Goal: Task Accomplishment & Management: Manage account settings

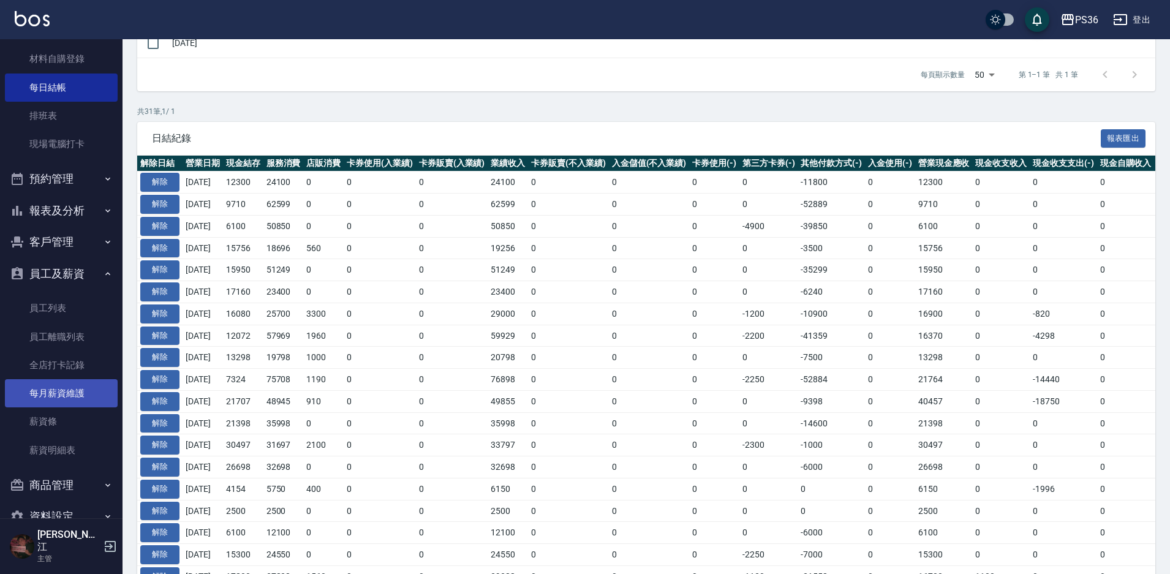
scroll to position [138, 0]
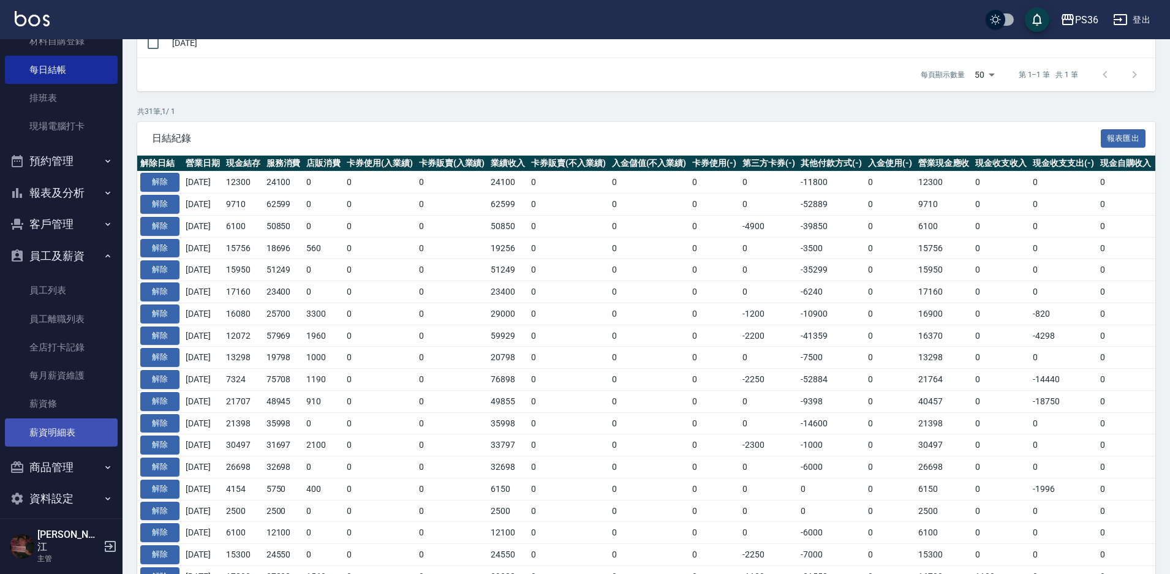
click at [53, 427] on link "薪資明細表" at bounding box center [61, 433] width 113 height 28
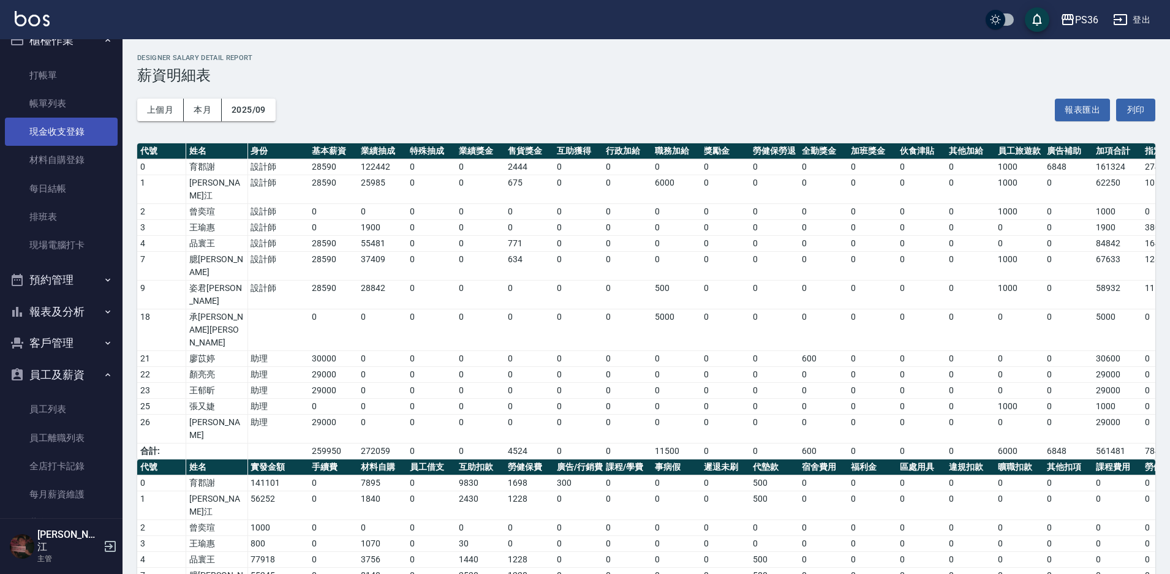
scroll to position [16, 0]
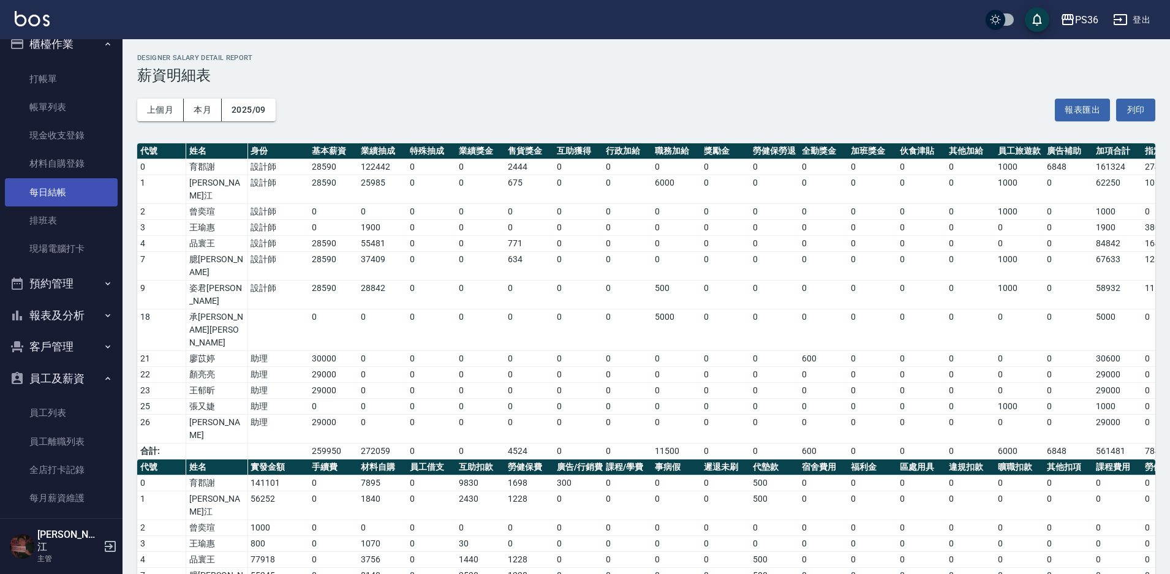
click at [55, 186] on link "每日結帳" at bounding box center [61, 192] width 113 height 28
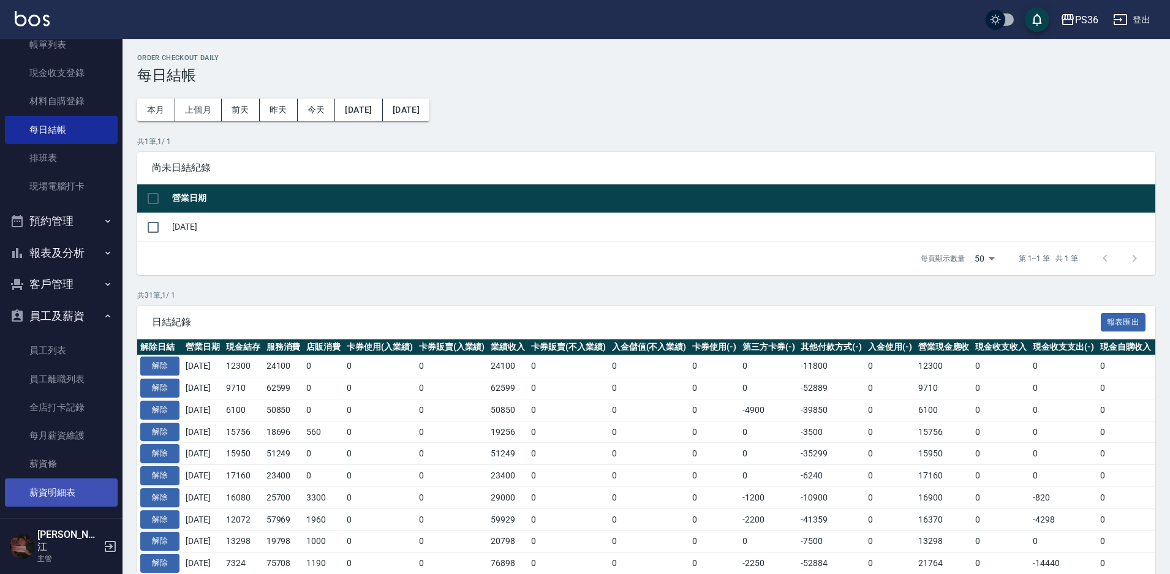
scroll to position [138, 0]
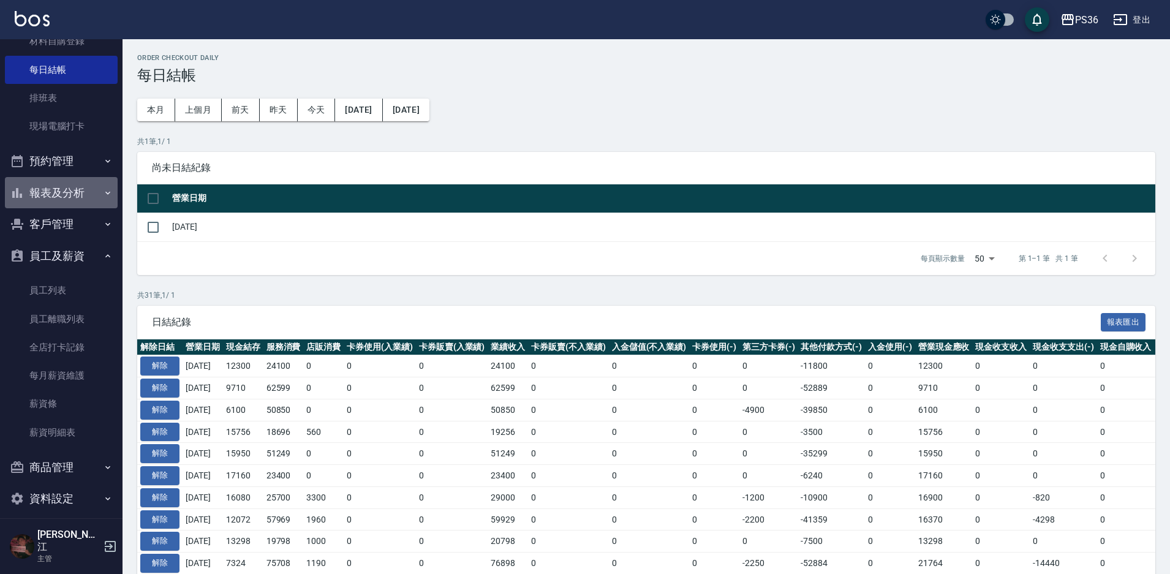
click at [83, 198] on button "報表及分析" at bounding box center [61, 193] width 113 height 32
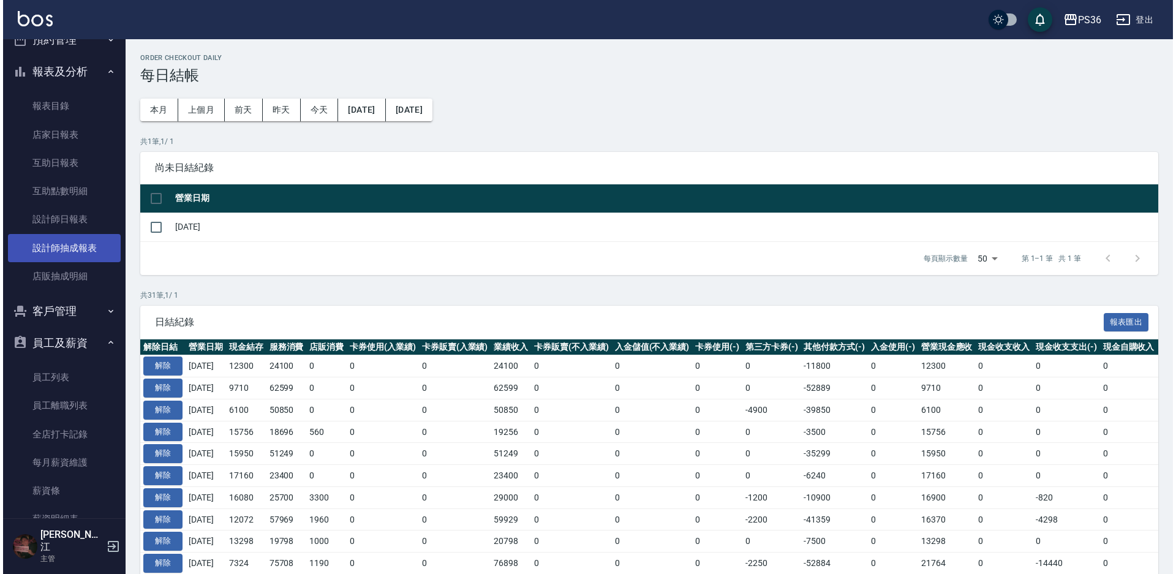
scroll to position [261, 0]
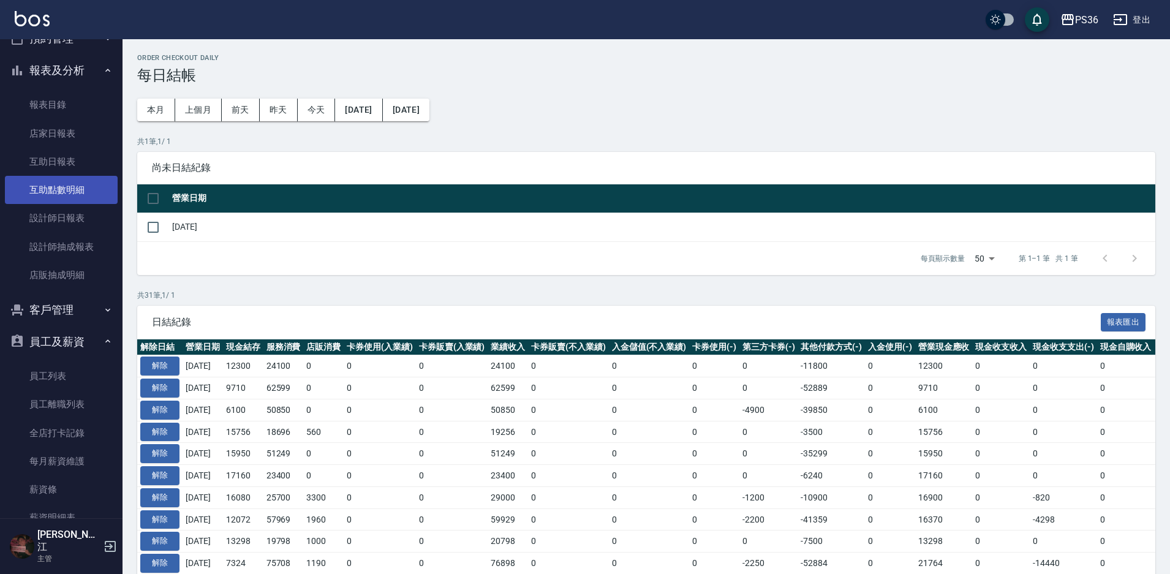
click at [80, 194] on link "互助點數明細" at bounding box center [61, 190] width 113 height 28
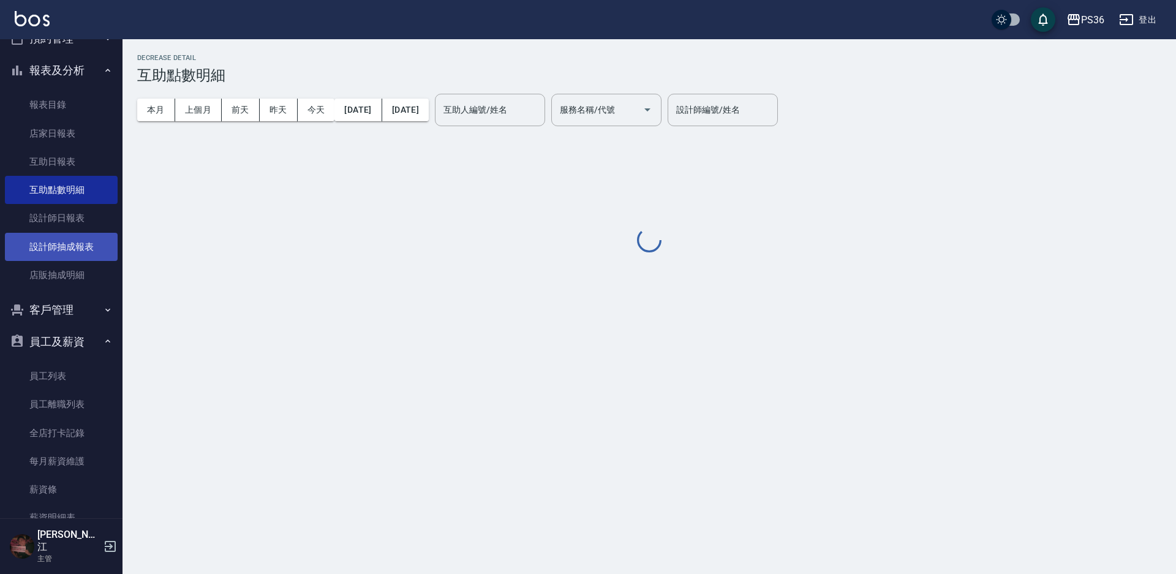
click at [70, 248] on link "設計師抽成報表" at bounding box center [61, 247] width 113 height 28
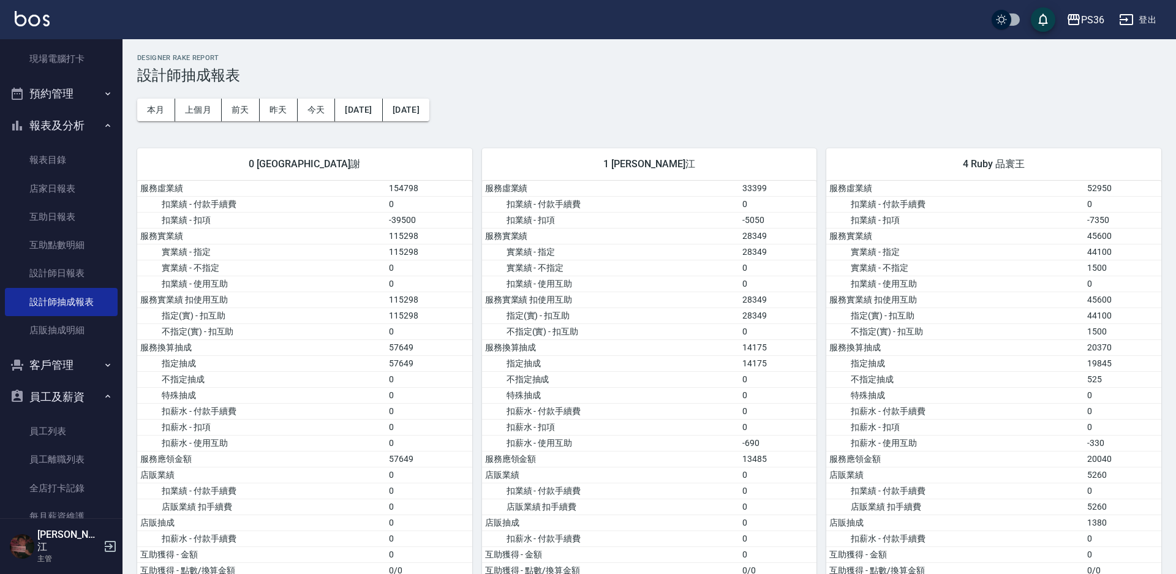
scroll to position [138, 0]
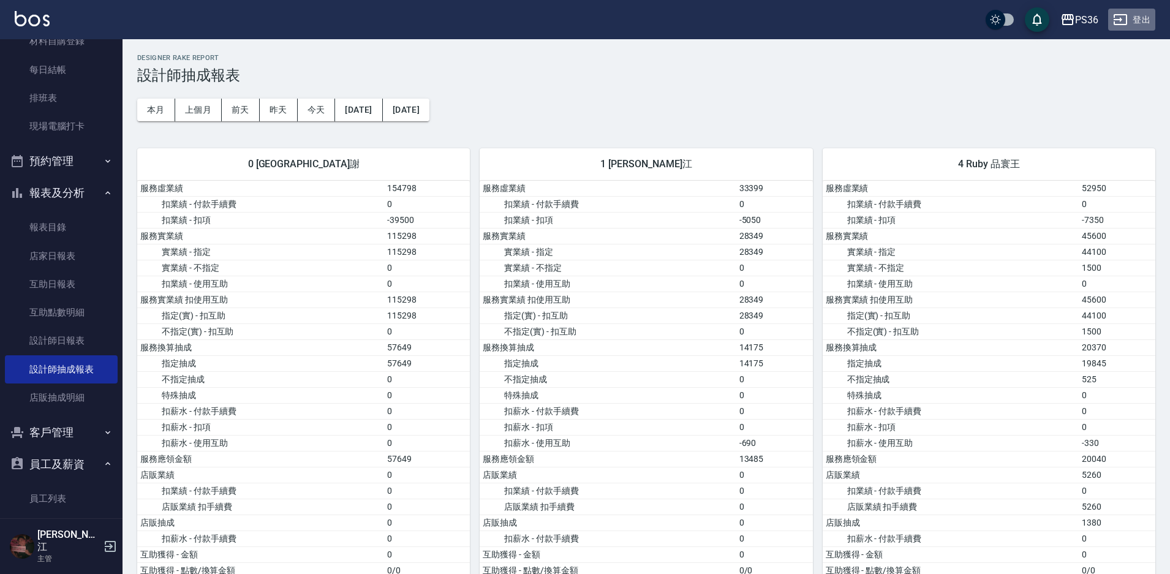
click at [1145, 20] on button "登出" at bounding box center [1131, 20] width 47 height 23
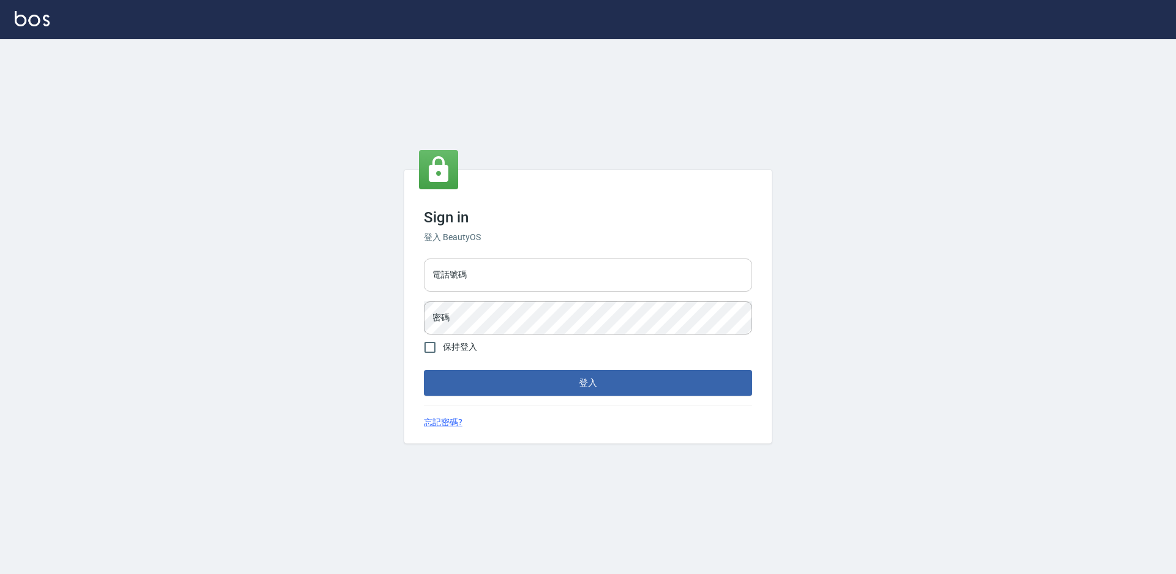
click at [495, 284] on input "電話號碼" at bounding box center [588, 275] width 328 height 33
type input "7805667"
click at [424, 370] on button "登入" at bounding box center [588, 383] width 328 height 26
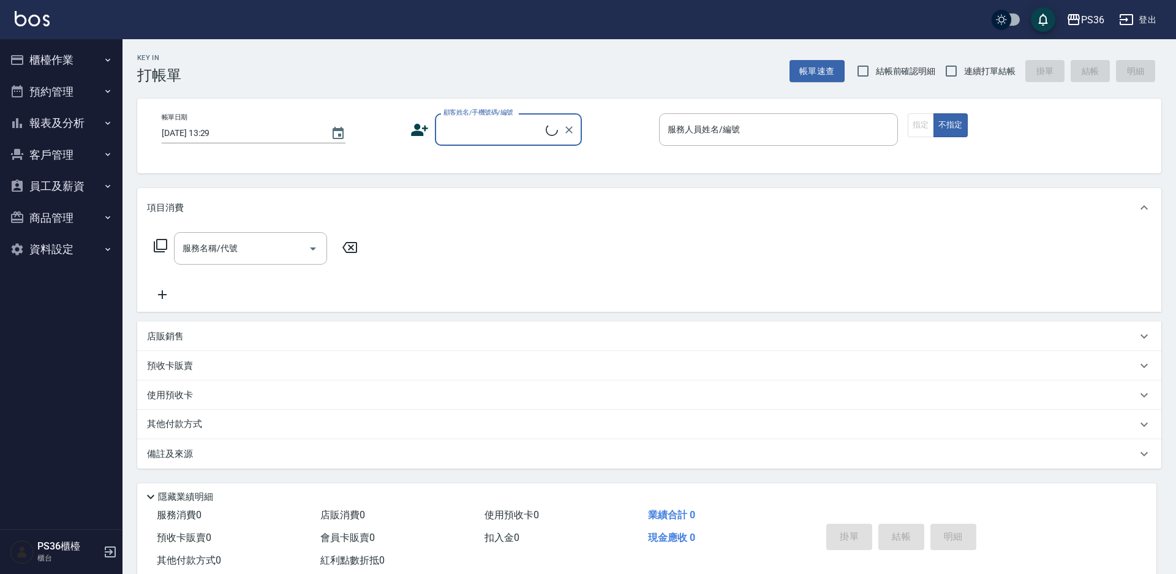
click at [54, 62] on button "櫃檯作業" at bounding box center [61, 60] width 113 height 32
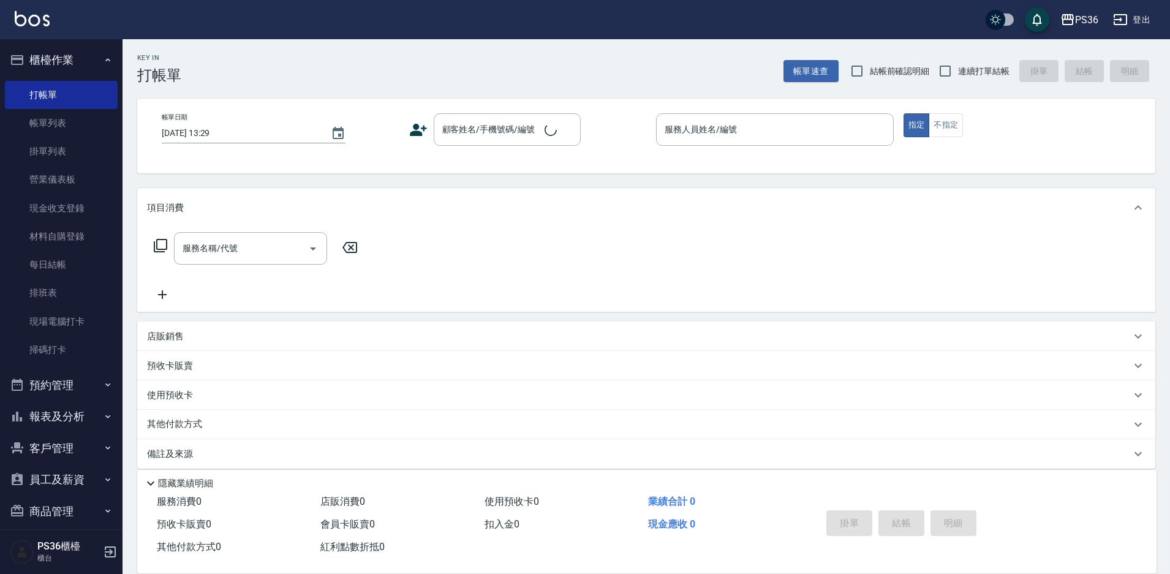
click at [54, 62] on button "櫃檯作業" at bounding box center [61, 60] width 113 height 32
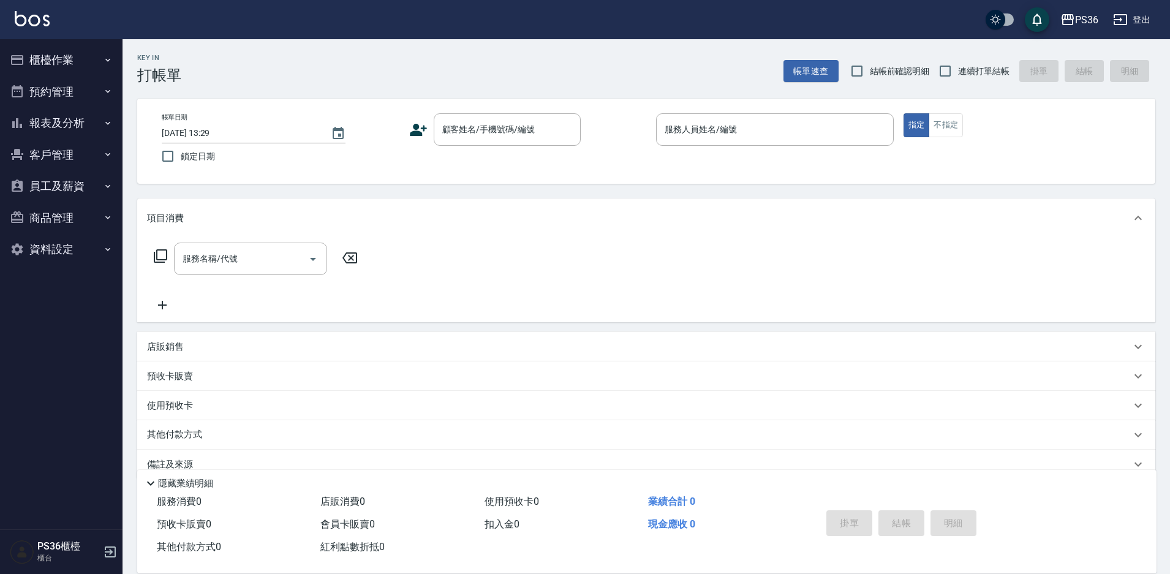
click at [70, 127] on button "報表及分析" at bounding box center [61, 123] width 113 height 32
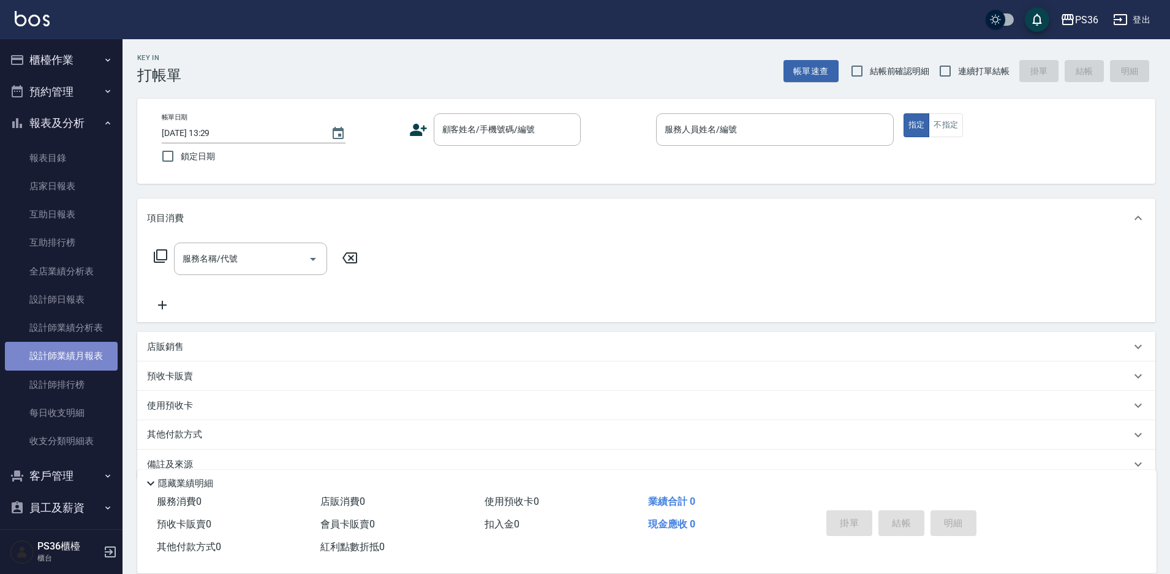
click at [69, 358] on link "設計師業績月報表" at bounding box center [61, 356] width 113 height 28
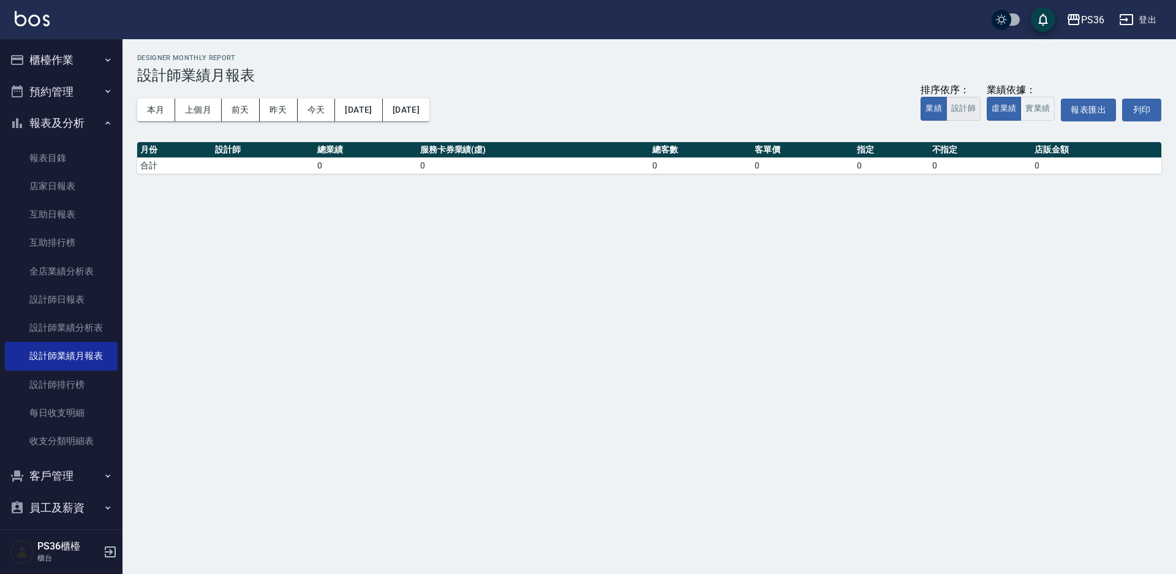
click at [956, 113] on button "設計師" at bounding box center [964, 109] width 34 height 24
click at [1028, 107] on button "實業績" at bounding box center [1038, 109] width 34 height 24
click at [164, 110] on button "本月" at bounding box center [156, 110] width 38 height 23
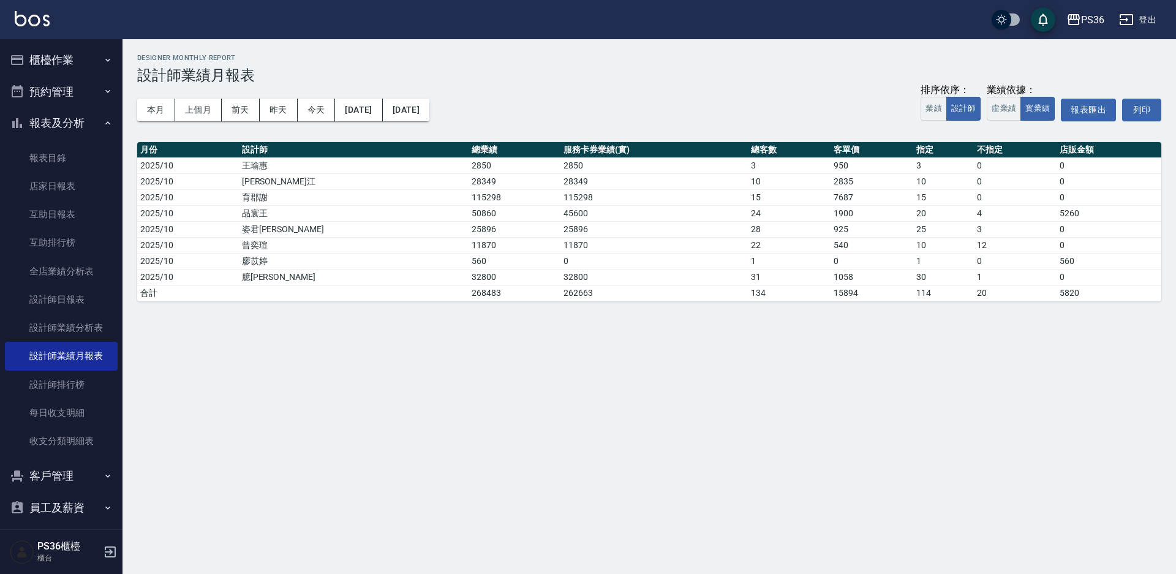
click at [73, 62] on button "櫃檯作業" at bounding box center [61, 60] width 113 height 32
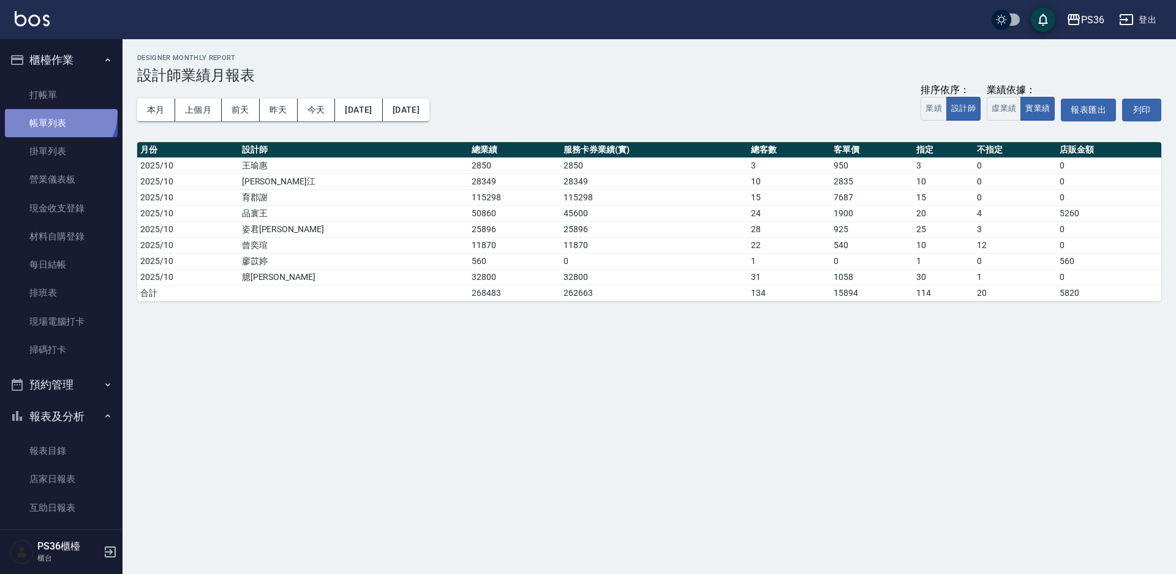
click at [58, 113] on link "帳單列表" at bounding box center [61, 123] width 113 height 28
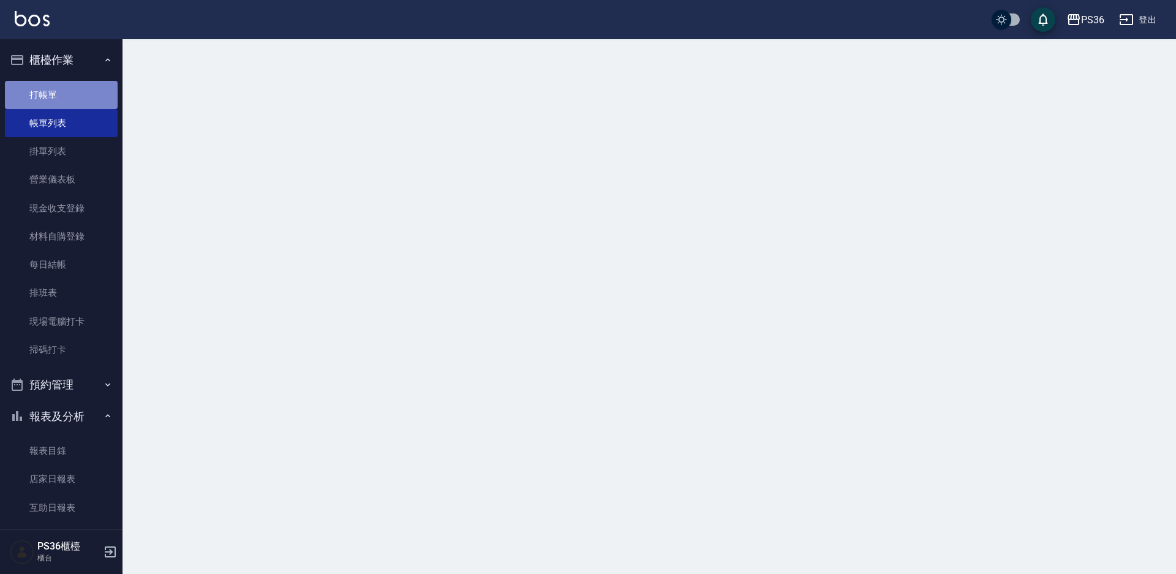
click at [66, 104] on link "打帳單" at bounding box center [61, 95] width 113 height 28
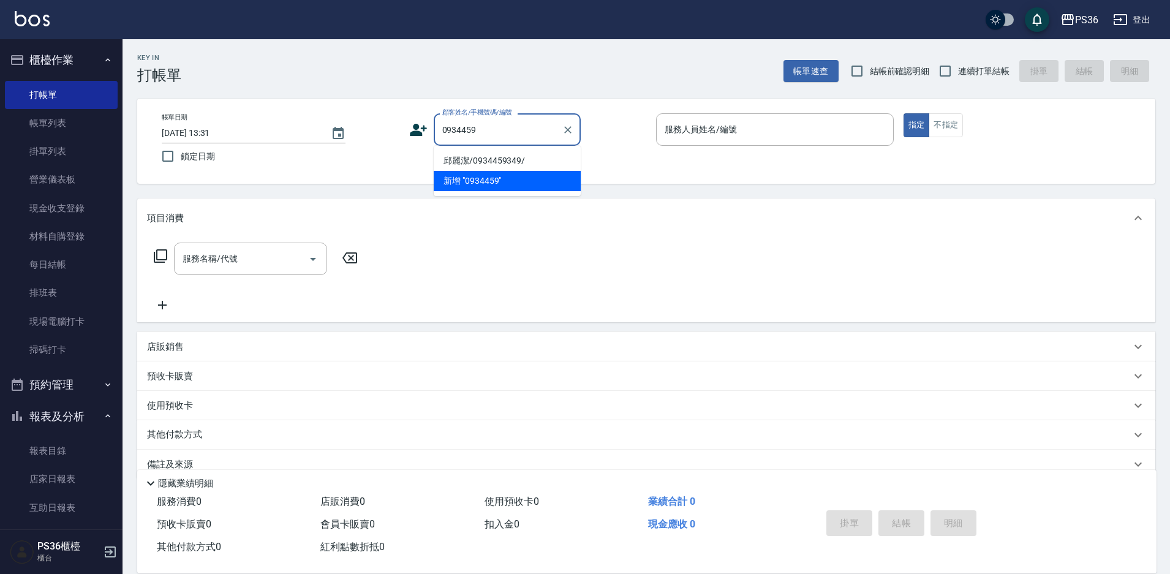
click at [488, 162] on li "邱麗潔/0934459349/" at bounding box center [507, 161] width 147 height 20
type input "邱麗潔/0934459349/"
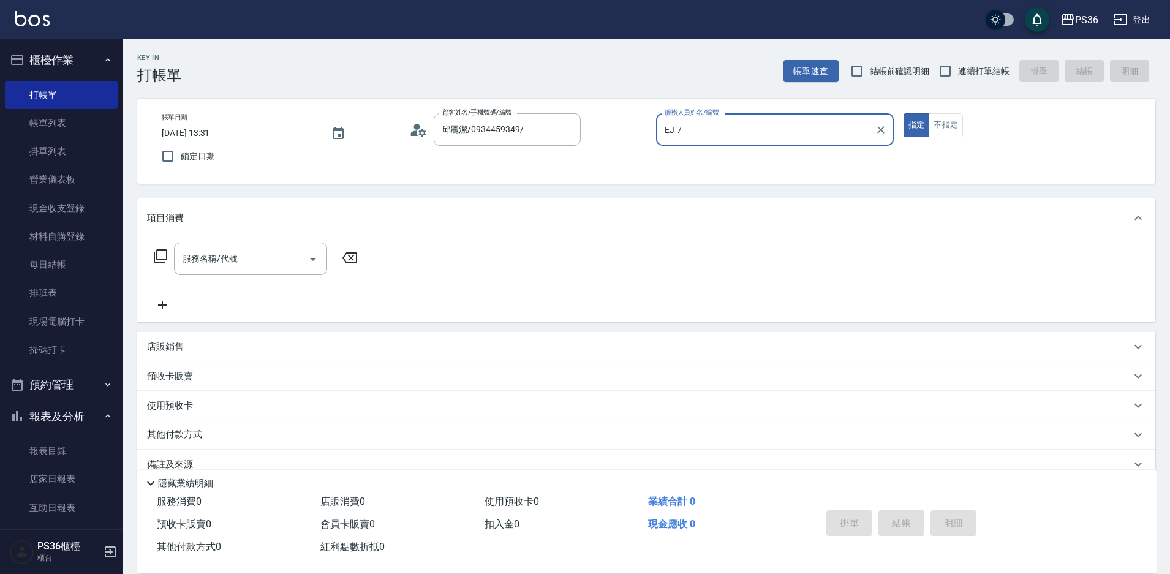
type input "EJ-7"
click at [223, 292] on div "服務名稱/代號 服務名稱/代號" at bounding box center [256, 278] width 218 height 70
click at [241, 263] on input "服務名稱/代號" at bounding box center [242, 258] width 124 height 21
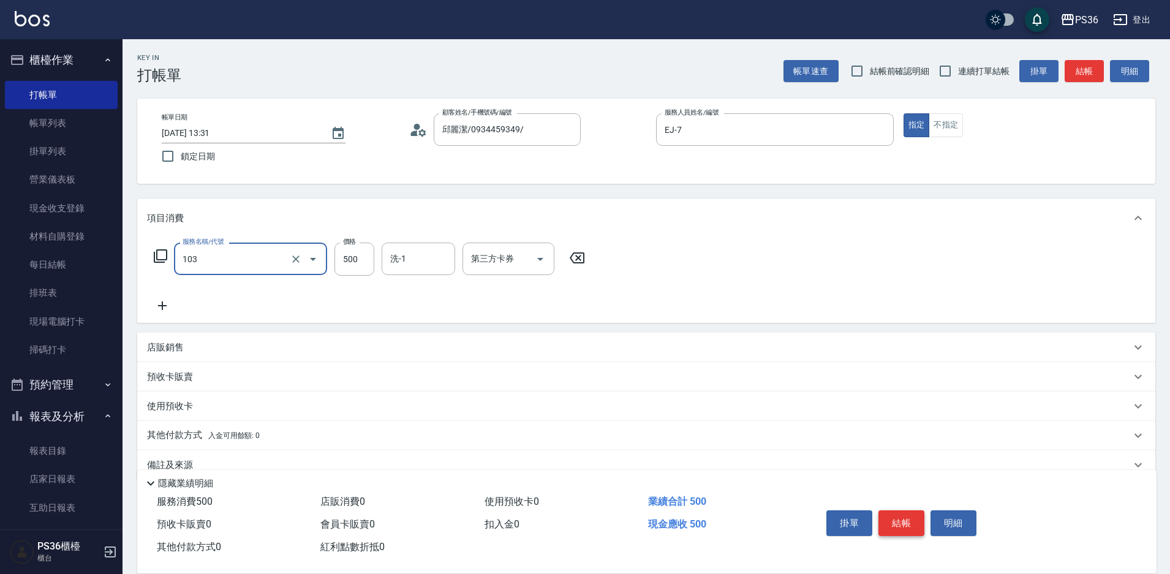
type input "B級洗剪(103)"
click at [901, 510] on button "結帳" at bounding box center [902, 523] width 46 height 26
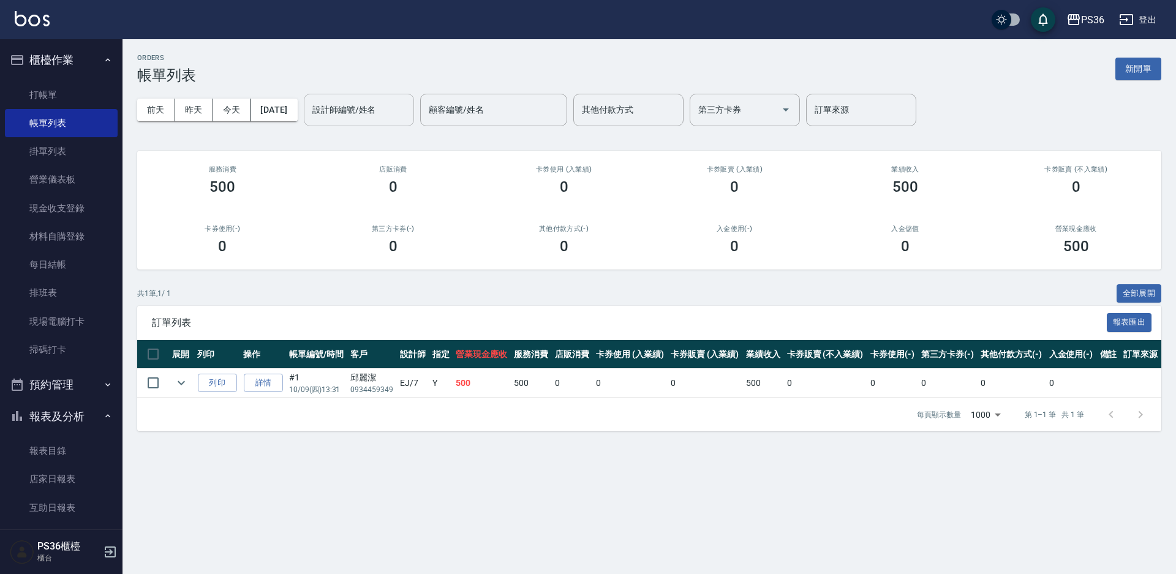
click at [395, 107] on input "設計師編號/姓名" at bounding box center [358, 109] width 99 height 21
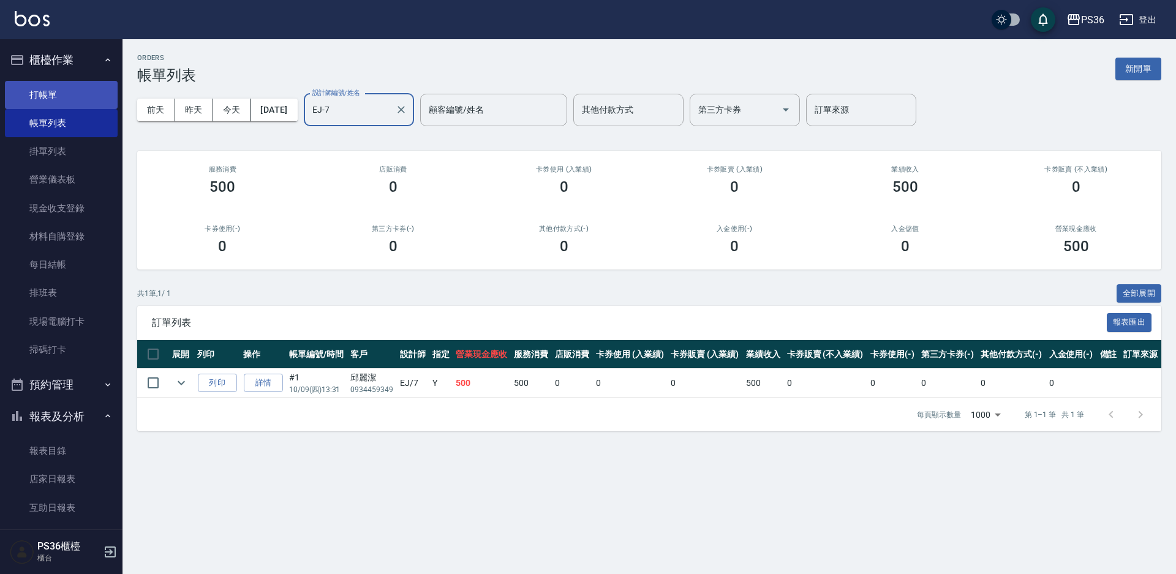
type input "EJ-7"
click at [20, 81] on link "打帳單" at bounding box center [61, 95] width 113 height 28
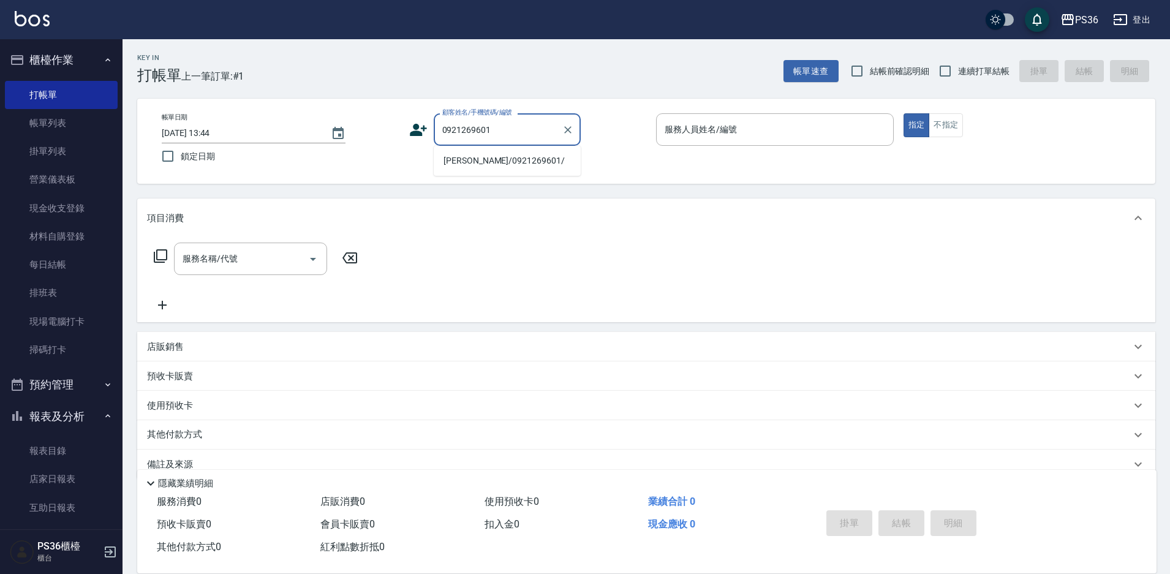
click at [550, 159] on li "[PERSON_NAME]/0921269601/" at bounding box center [507, 161] width 147 height 20
type input "[PERSON_NAME]/0921269601/"
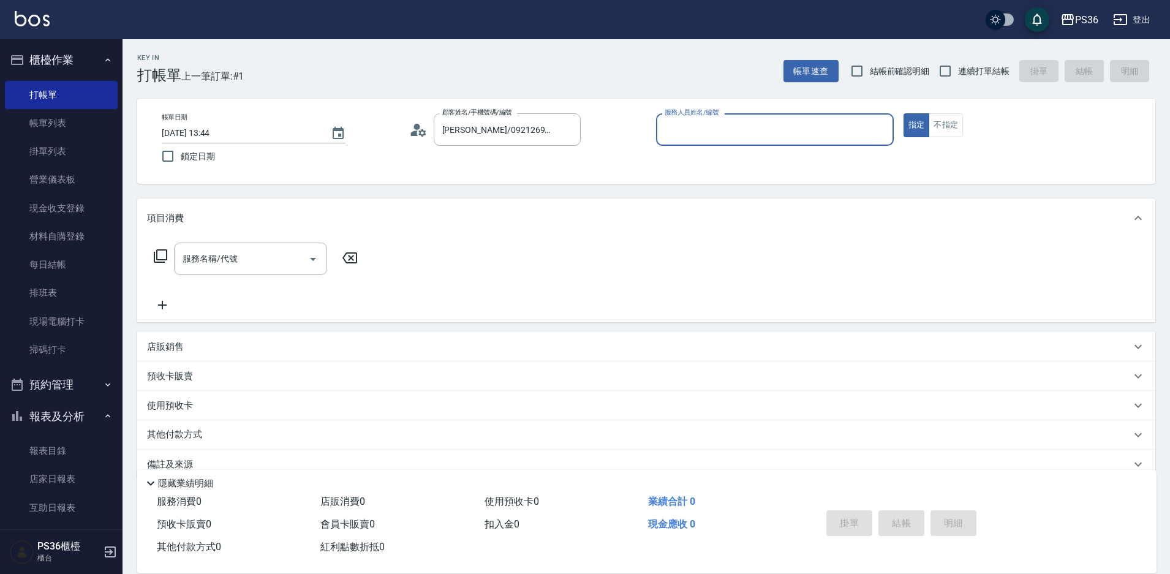
type input "Miya-2"
click at [218, 265] on input "服務名稱/代號" at bounding box center [242, 258] width 124 height 21
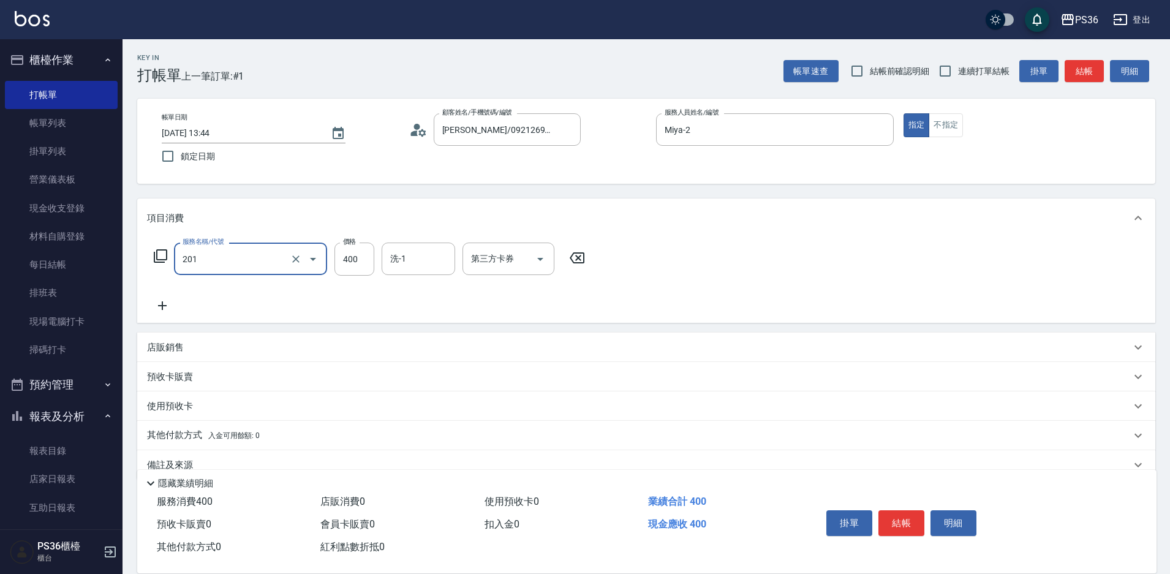
type input "C級洗剪(201)"
click at [907, 518] on button "結帳" at bounding box center [902, 523] width 46 height 26
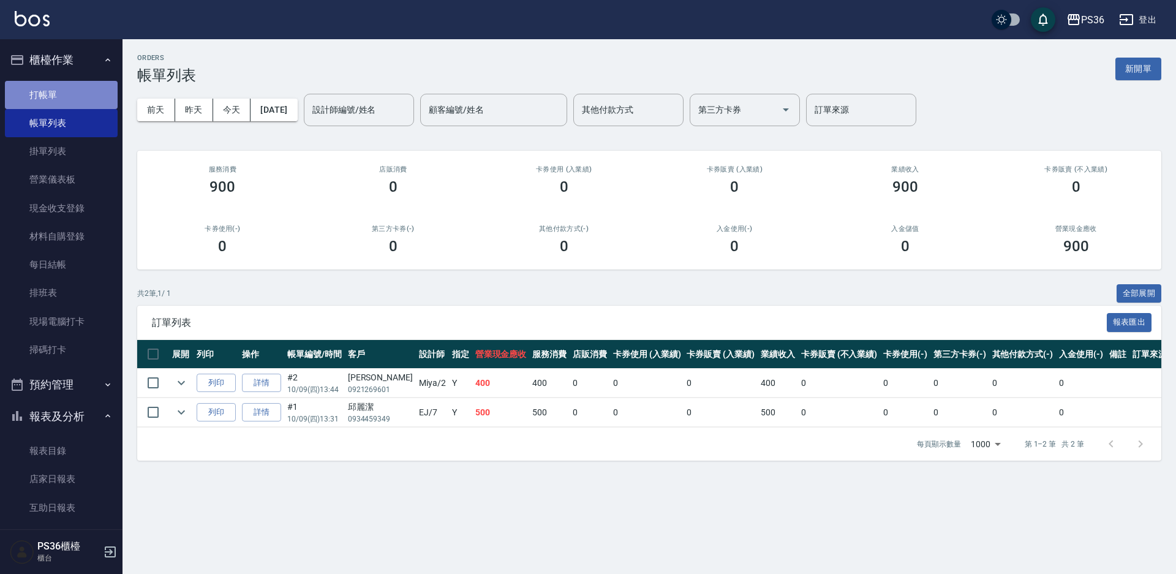
click at [88, 93] on link "打帳單" at bounding box center [61, 95] width 113 height 28
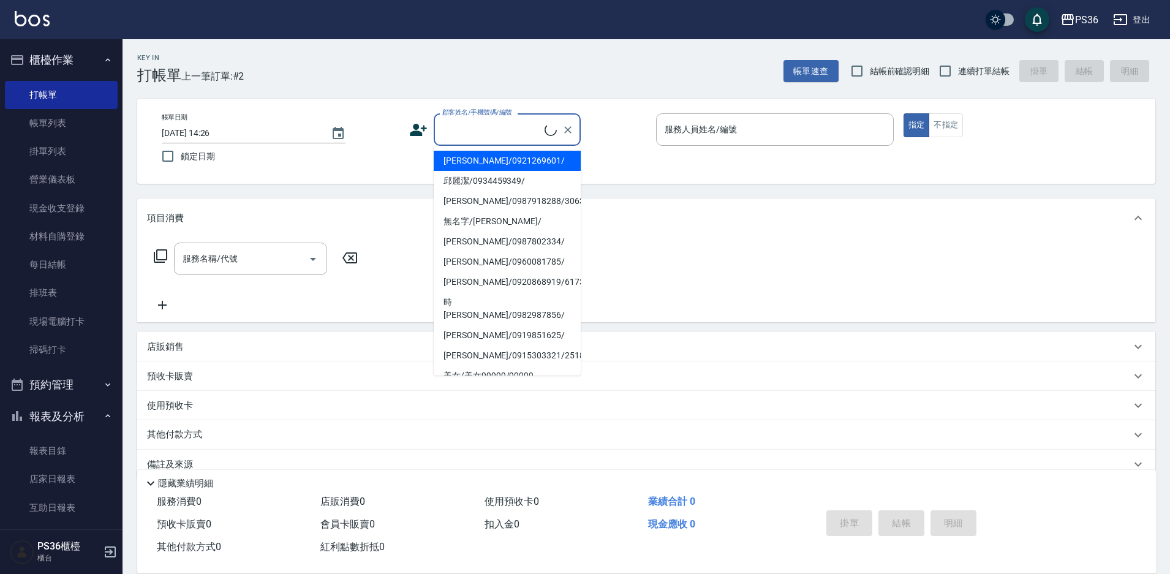
click at [521, 135] on input "顧客姓名/手機號碼/編號" at bounding box center [491, 129] width 105 height 21
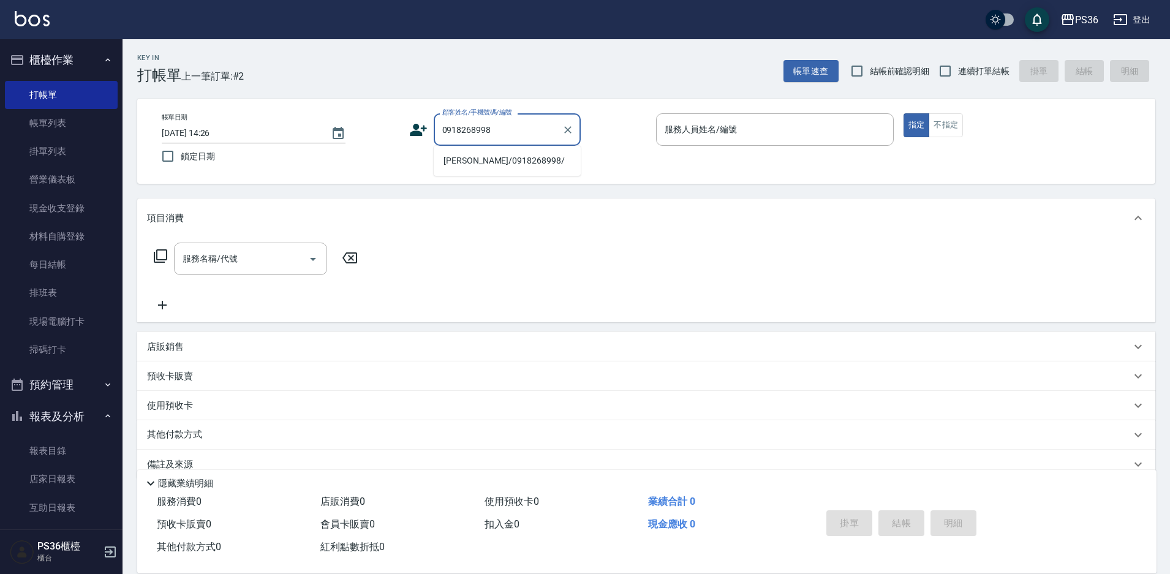
click at [510, 161] on li "[PERSON_NAME]/0918268998/" at bounding box center [507, 161] width 147 height 20
type input "[PERSON_NAME]/0918268998/"
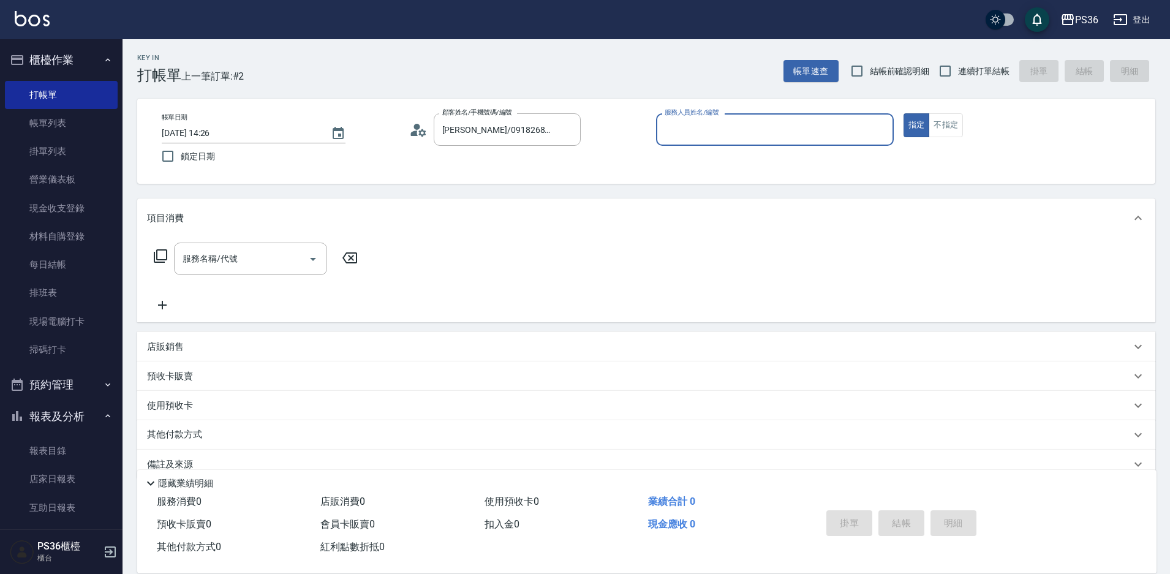
type input "[PERSON_NAME]-1"
click at [168, 250] on div "服務名稱/代號 服務名稱/代號" at bounding box center [256, 259] width 218 height 32
click at [162, 265] on div "服務名稱/代號 服務名稱/代號" at bounding box center [256, 259] width 218 height 32
click at [162, 263] on icon at bounding box center [160, 256] width 15 height 15
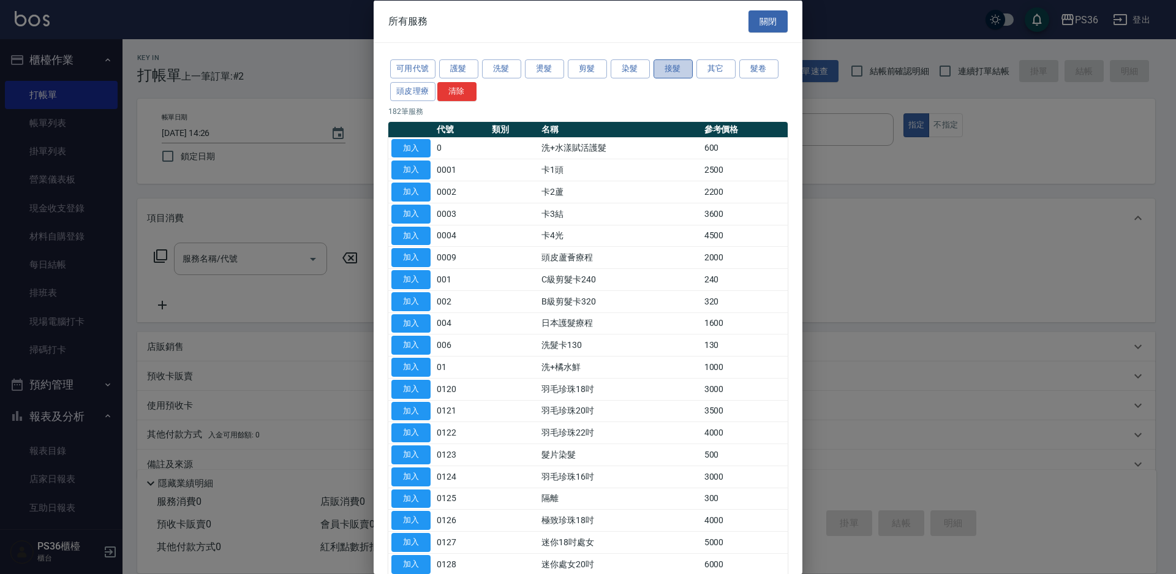
click at [678, 67] on button "接髮" at bounding box center [673, 68] width 39 height 19
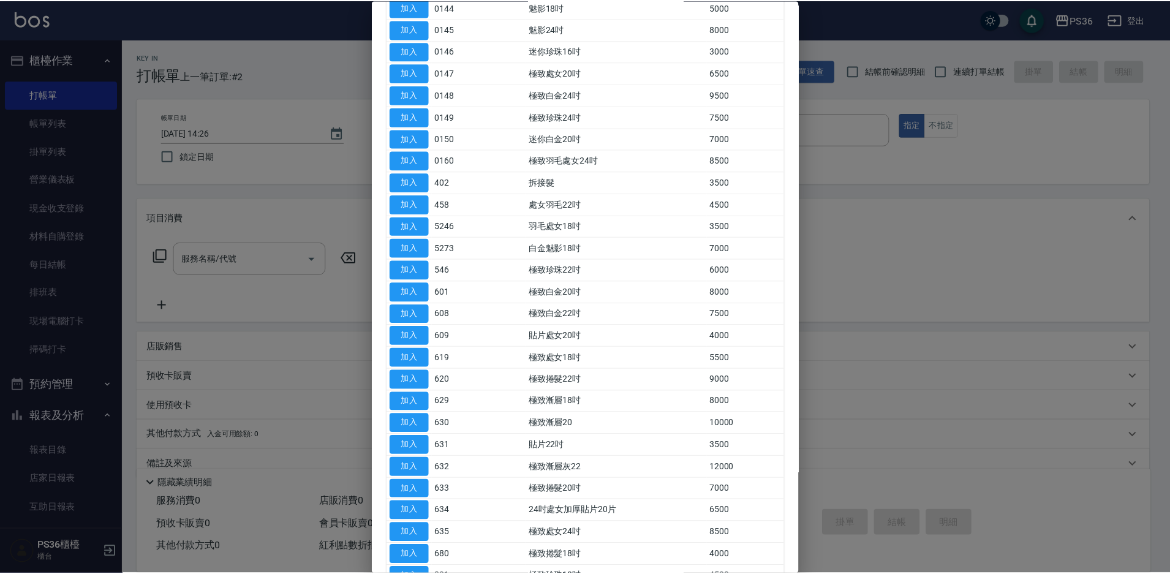
scroll to position [725, 0]
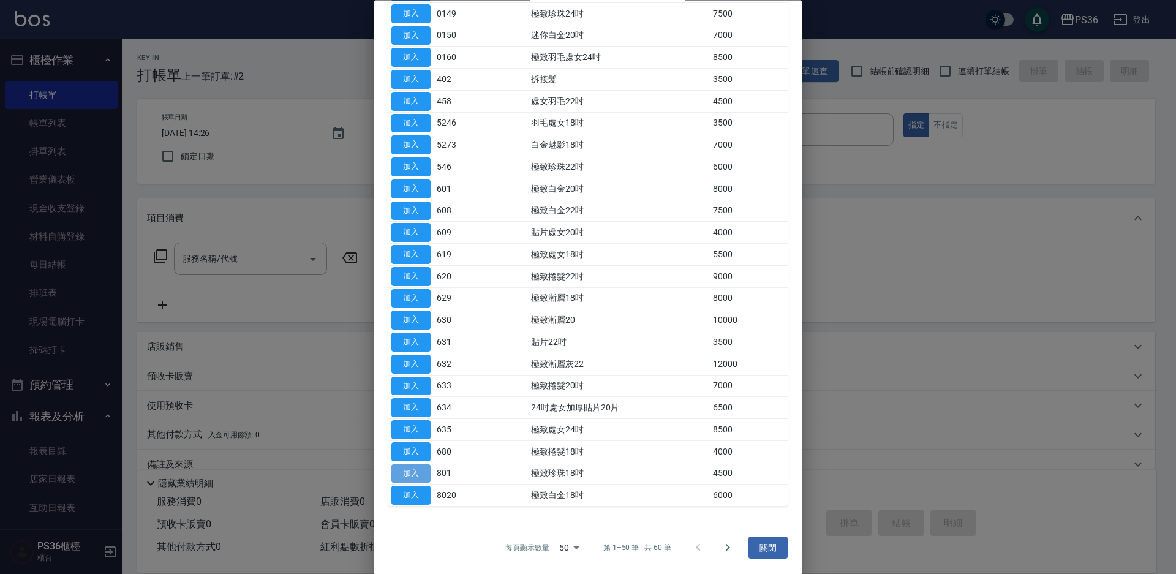
click at [409, 468] on button "加入" at bounding box center [411, 473] width 39 height 19
type input "極致珍珠18吋(801)"
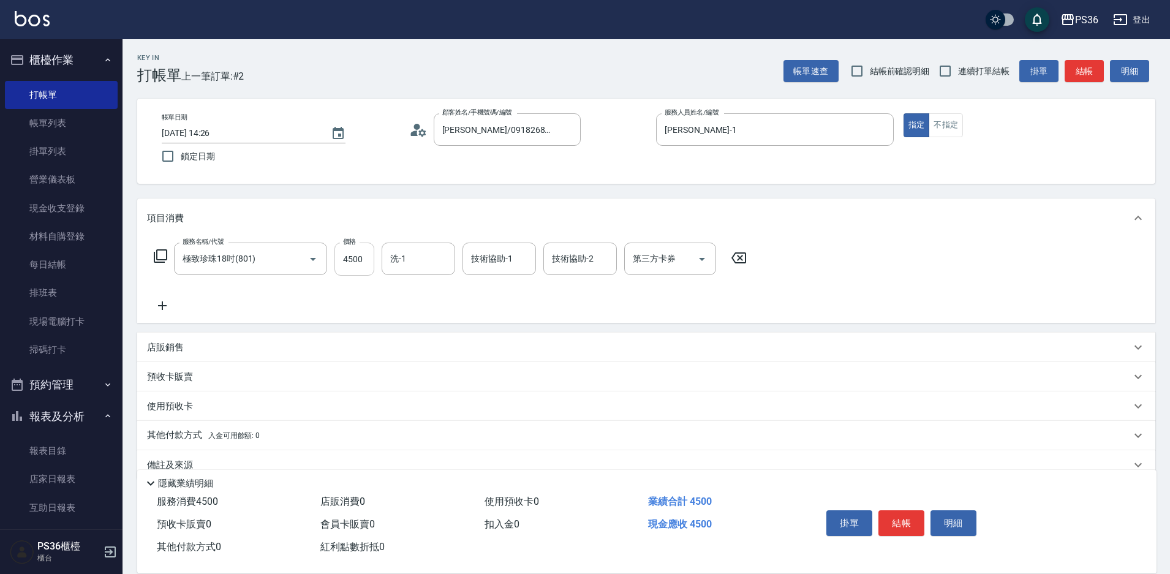
click at [365, 265] on input "4500" at bounding box center [355, 259] width 40 height 33
type input "5500"
click at [421, 262] on input "洗-1" at bounding box center [418, 258] width 62 height 21
type input "顏亮亮-22"
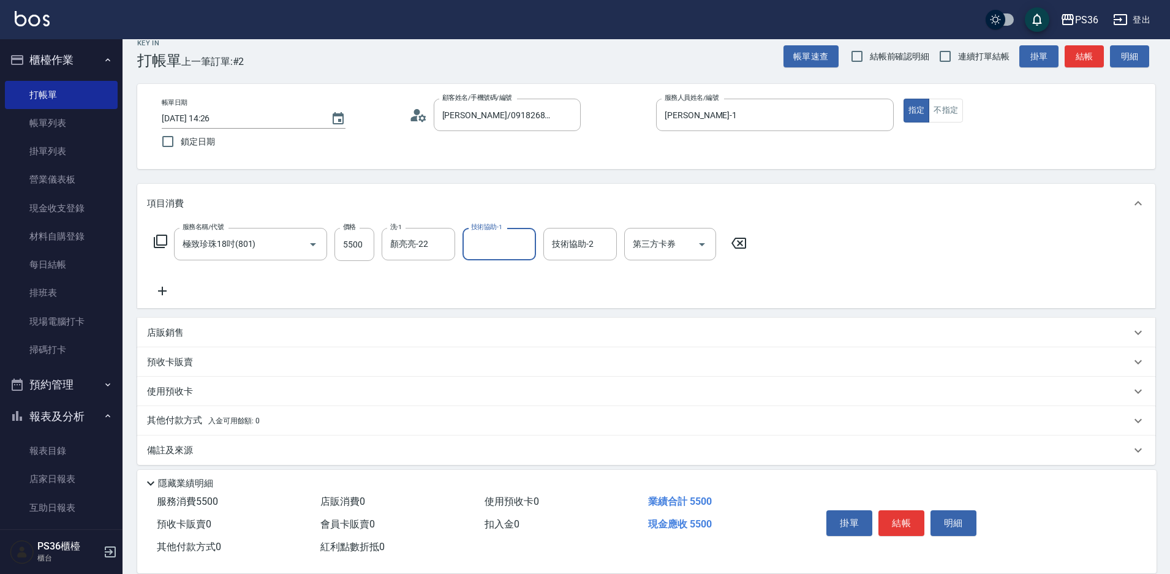
scroll to position [23, 0]
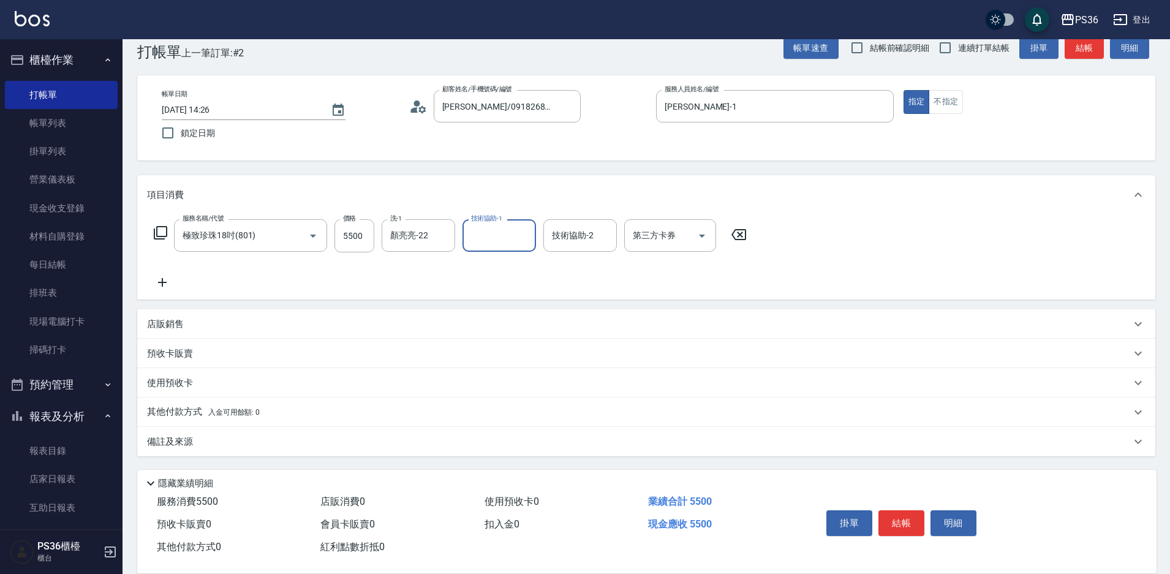
click at [175, 406] on p "其他付款方式 入金可用餘額: 0" at bounding box center [203, 412] width 113 height 13
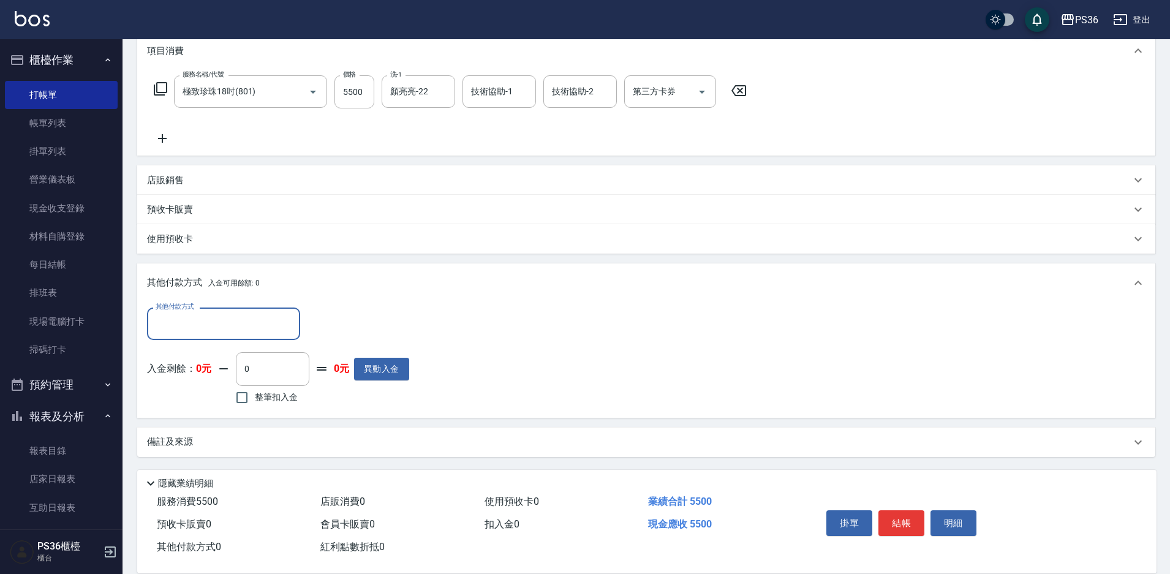
scroll to position [168, 0]
click at [191, 325] on input "其他付款方式" at bounding box center [224, 322] width 142 height 21
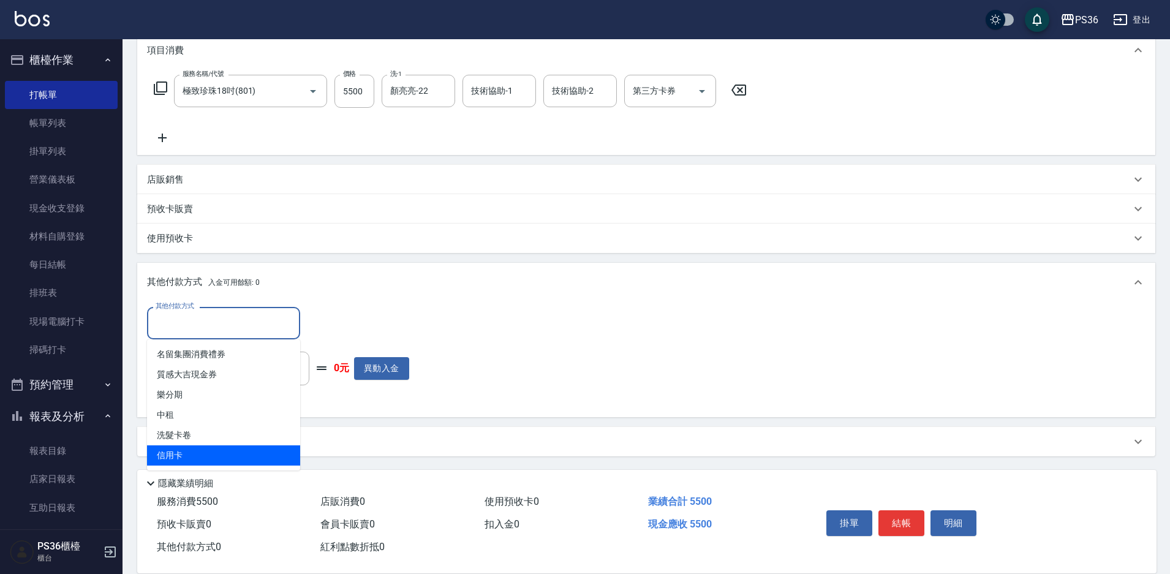
click at [196, 448] on span "信用卡" at bounding box center [223, 455] width 153 height 20
type input "信用卡"
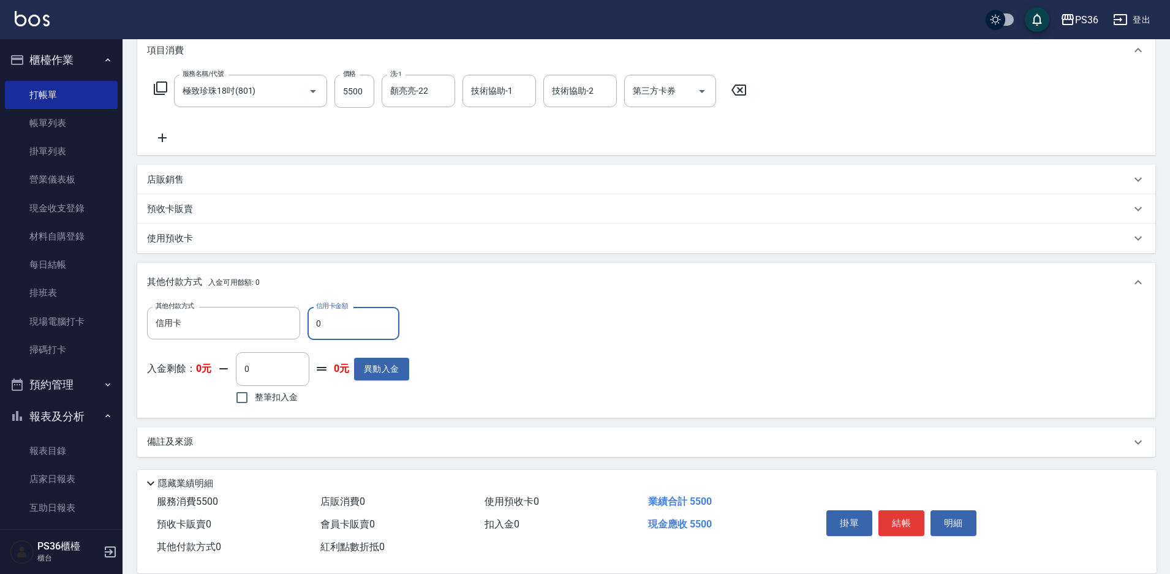
click at [354, 315] on input "0" at bounding box center [354, 323] width 92 height 33
click at [355, 315] on input "0" at bounding box center [354, 323] width 92 height 33
type input "5500"
click at [901, 512] on button "結帳" at bounding box center [902, 523] width 46 height 26
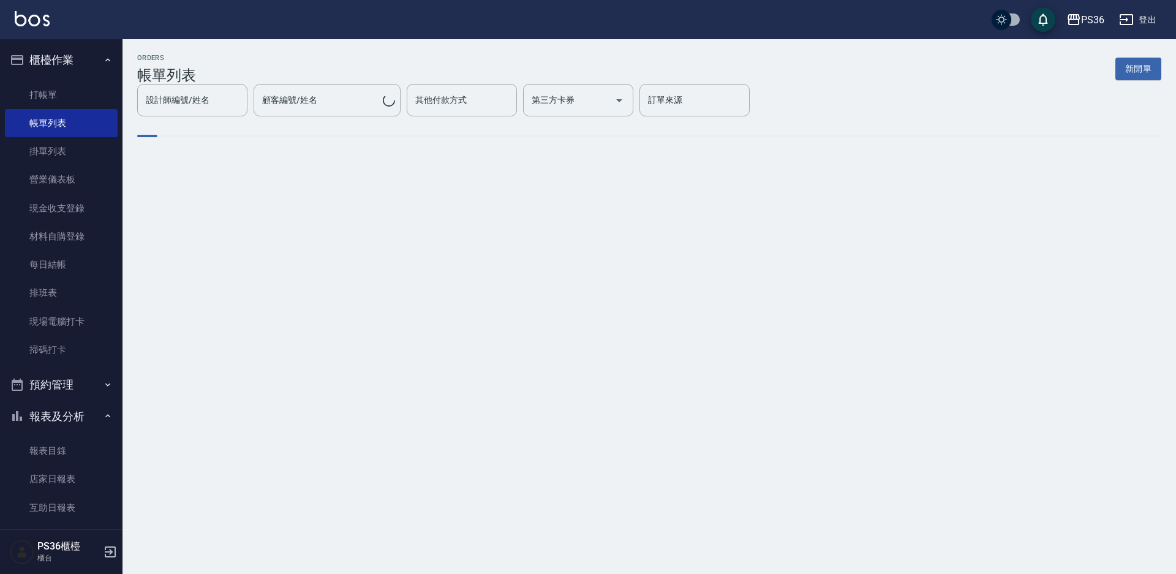
scroll to position [123, 0]
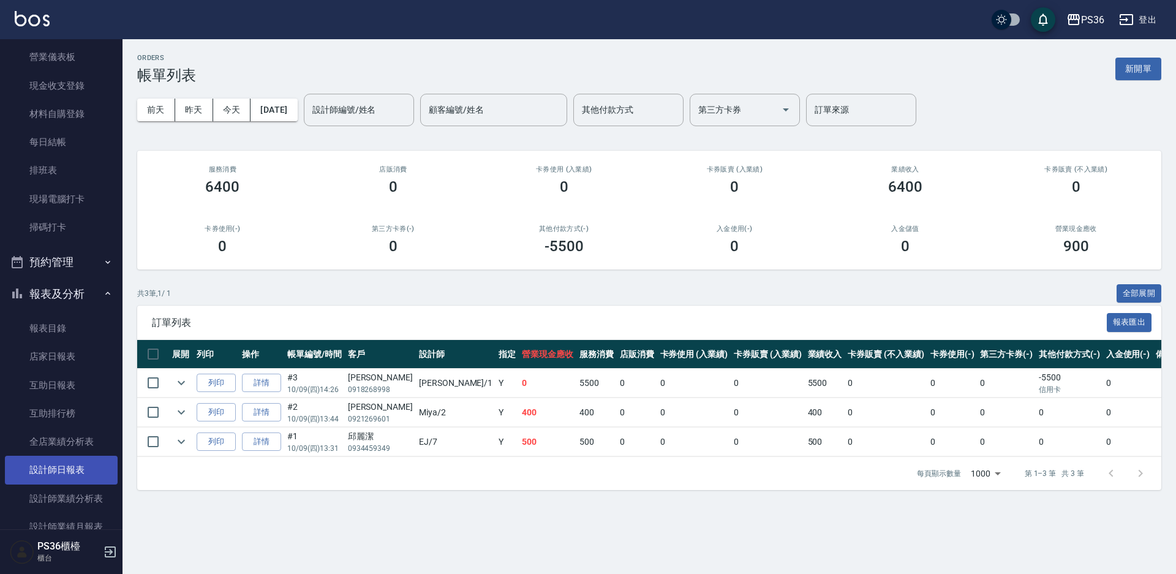
click at [72, 463] on link "設計師日報表" at bounding box center [61, 470] width 113 height 28
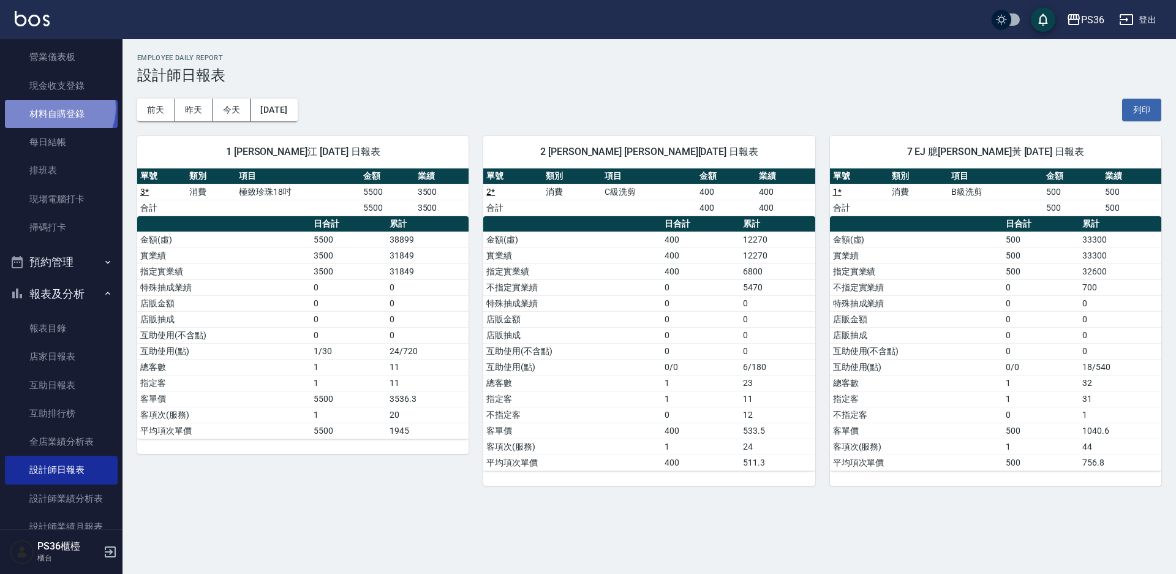
click at [56, 108] on link "材料自購登錄" at bounding box center [61, 114] width 113 height 28
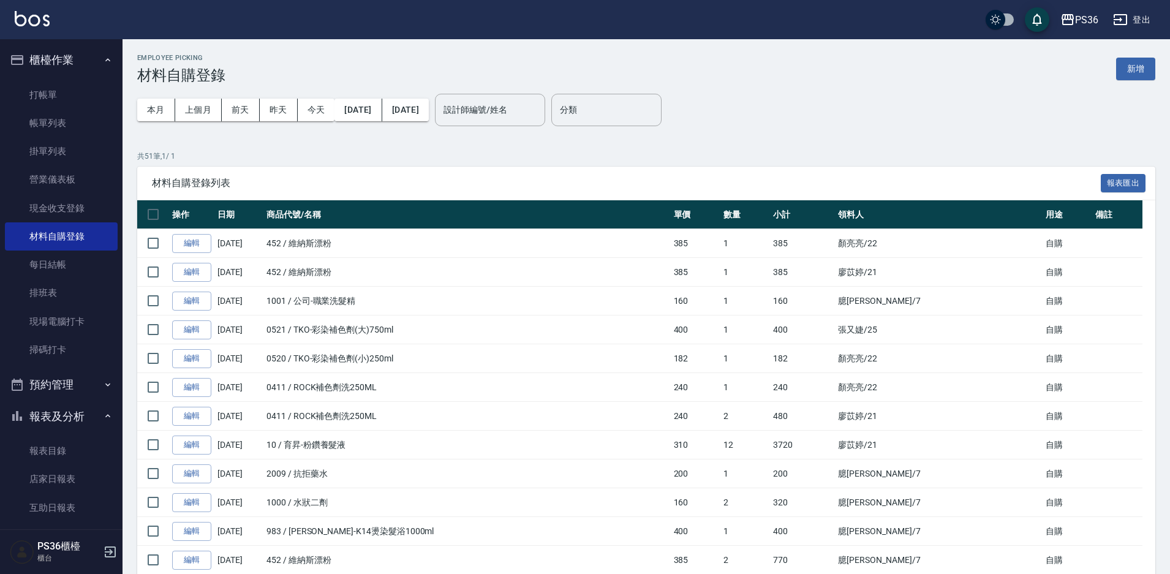
click at [914, 493] on td "[PERSON_NAME]黃 /7" at bounding box center [939, 502] width 208 height 29
click at [55, 99] on link "打帳單" at bounding box center [61, 95] width 113 height 28
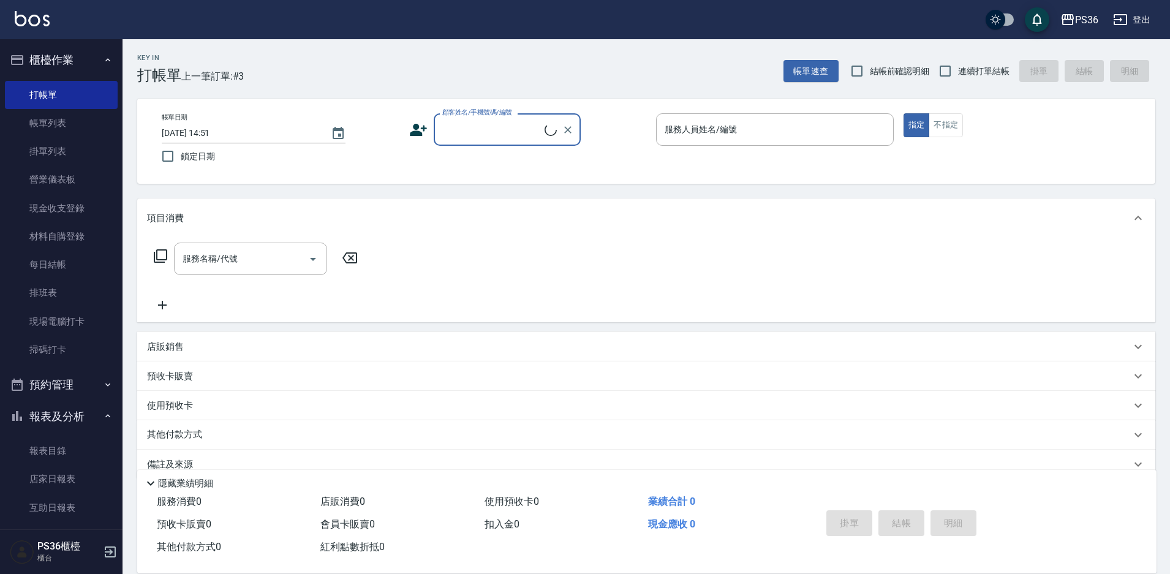
click at [477, 131] on input "顧客姓名/手機號碼/編號" at bounding box center [491, 129] width 105 height 21
click at [474, 158] on li "[PERSON_NAME]/0933226992/" at bounding box center [507, 161] width 147 height 20
type input "[PERSON_NAME]/0933226992/"
type input "[PERSON_NAME]-1"
click at [417, 129] on circle at bounding box center [417, 127] width 6 height 6
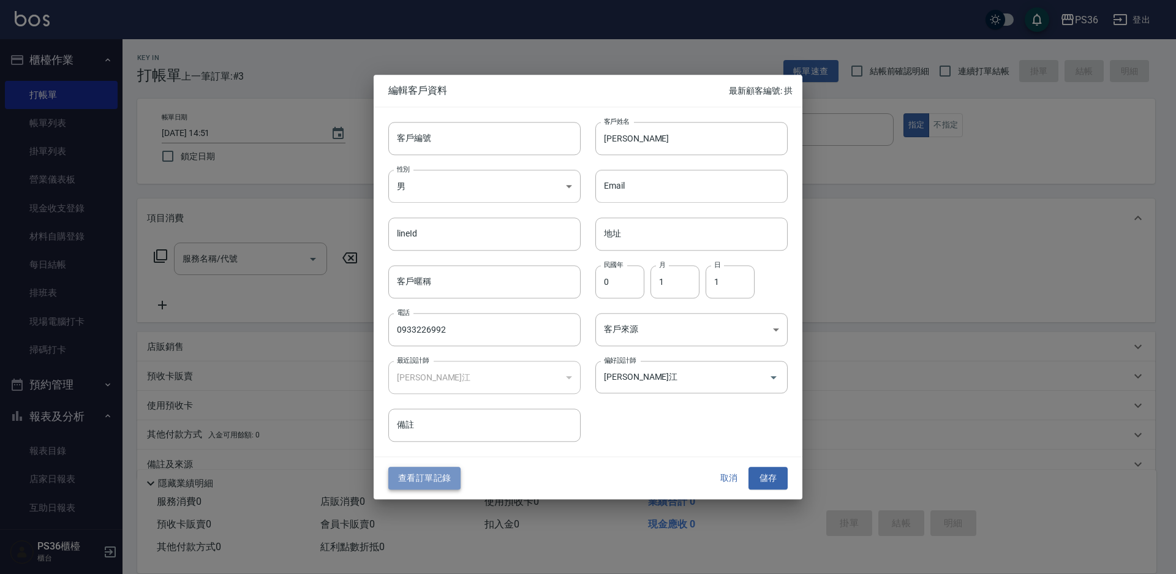
click at [420, 469] on button "查看訂單記錄" at bounding box center [424, 479] width 72 height 23
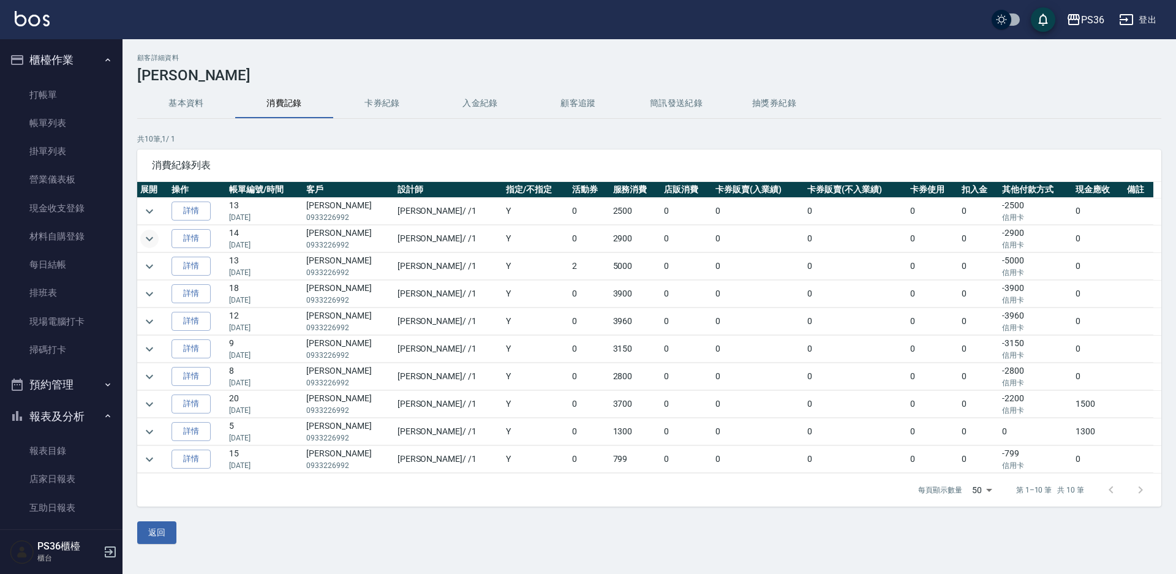
click at [154, 244] on icon "expand row" at bounding box center [149, 239] width 15 height 15
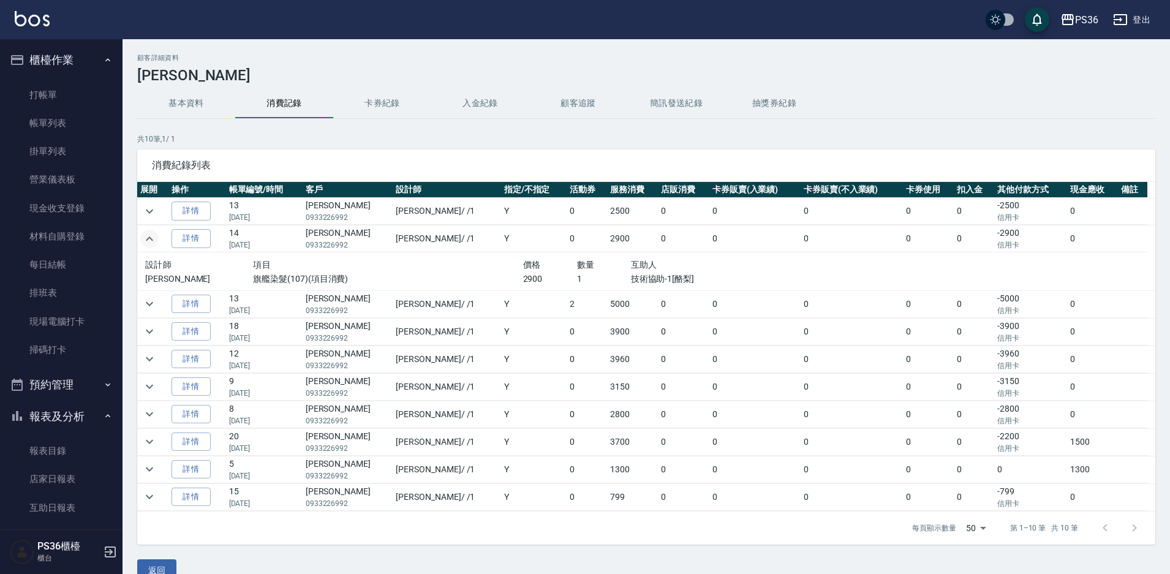
click at [154, 244] on icon "expand row" at bounding box center [149, 239] width 15 height 15
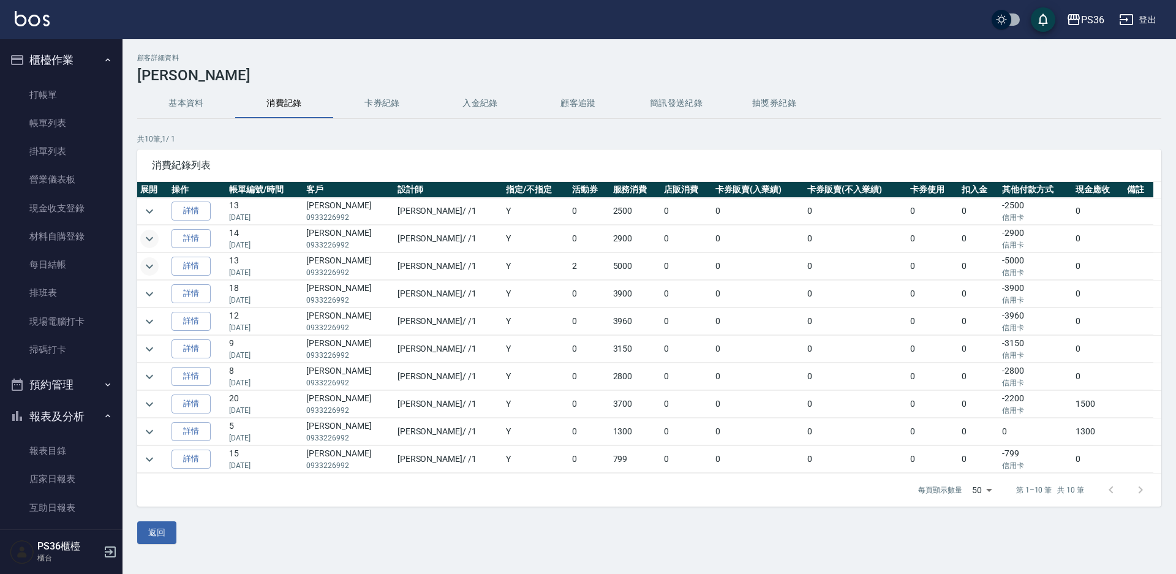
click at [151, 265] on icon "expand row" at bounding box center [149, 266] width 7 height 4
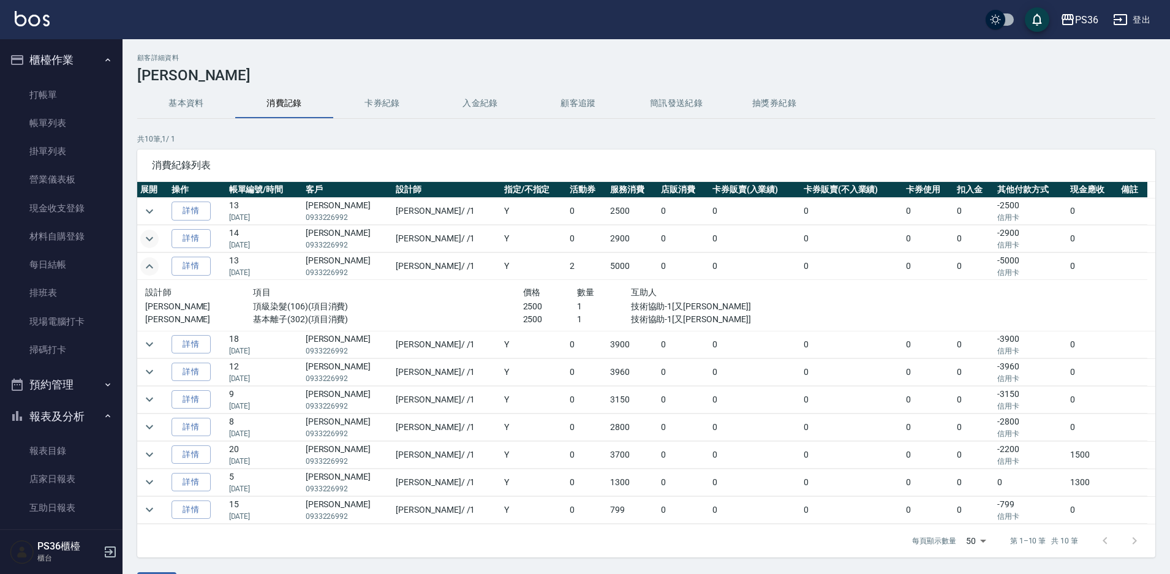
click at [151, 265] on icon "expand row" at bounding box center [149, 266] width 15 height 15
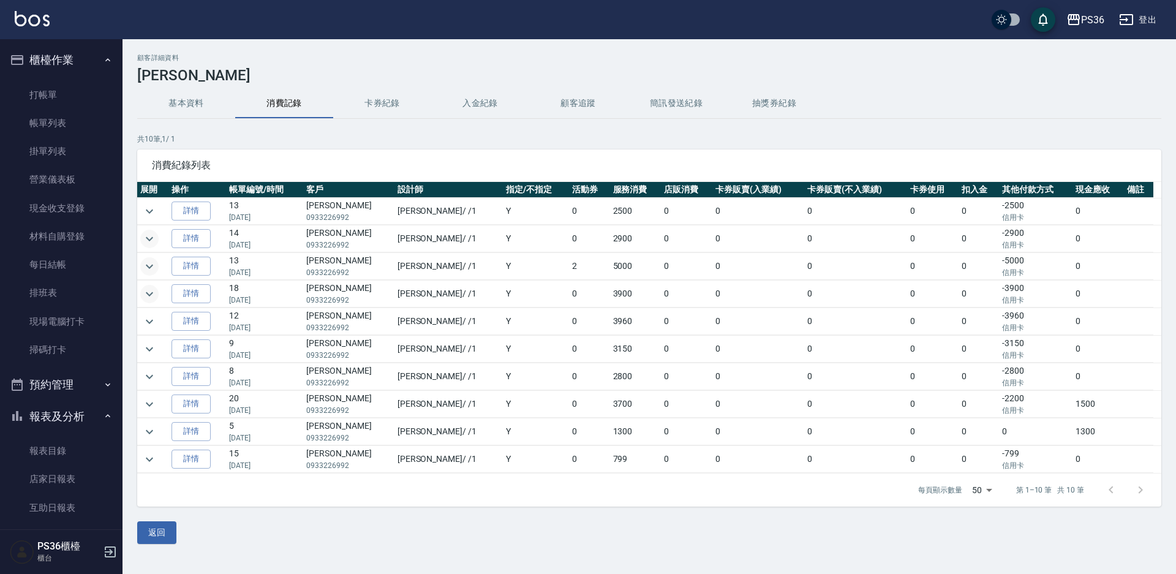
click at [153, 298] on icon "expand row" at bounding box center [149, 294] width 15 height 15
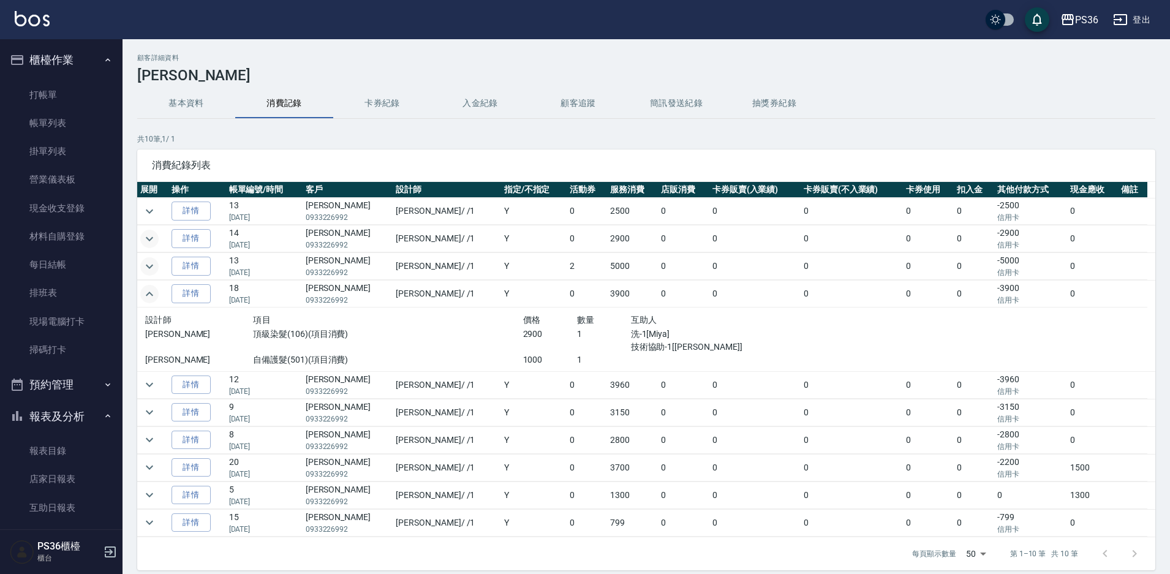
click at [153, 298] on icon "expand row" at bounding box center [149, 294] width 15 height 15
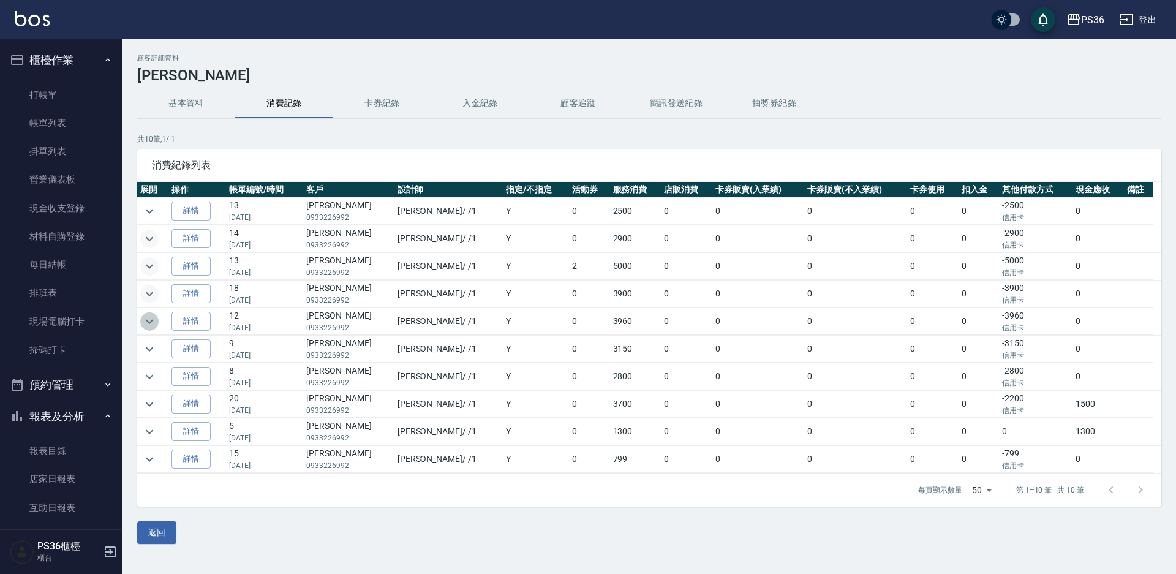
click at [148, 321] on icon "expand row" at bounding box center [149, 321] width 7 height 4
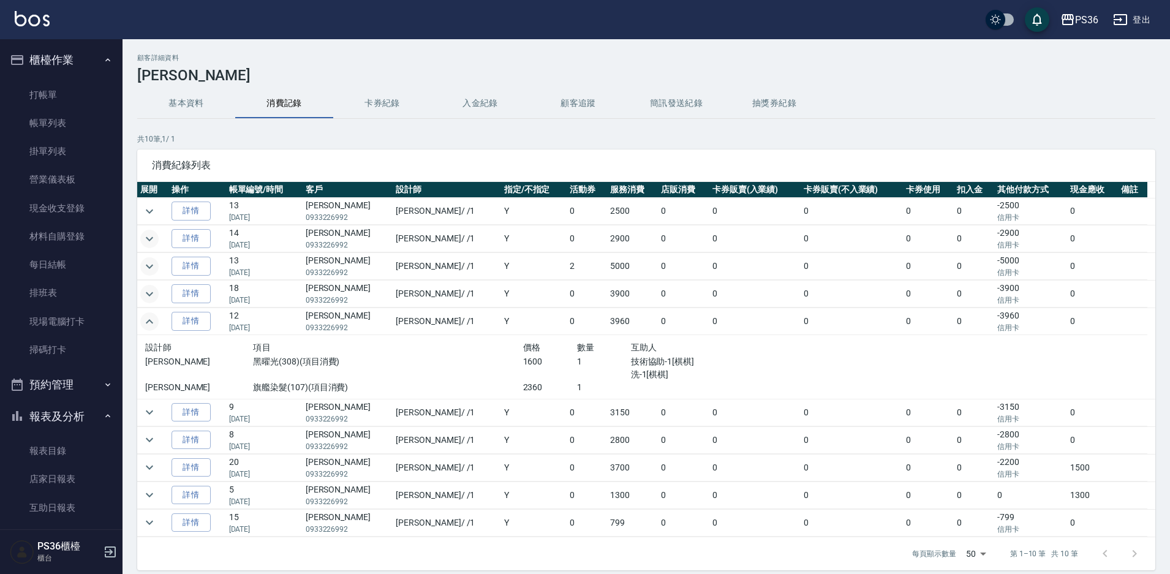
click at [148, 321] on icon "expand row" at bounding box center [149, 321] width 7 height 4
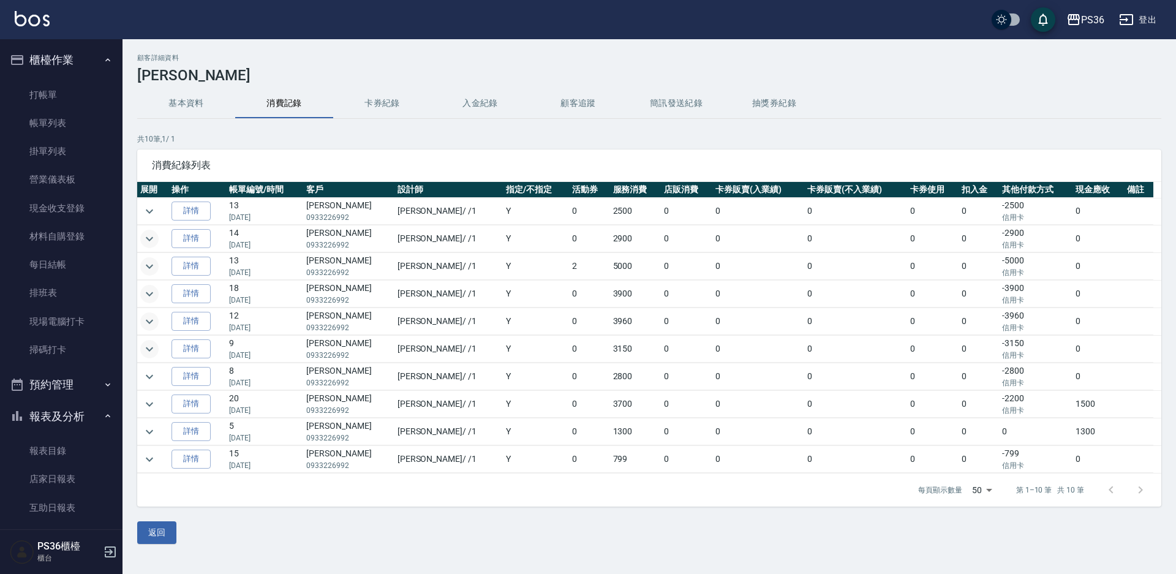
click at [150, 347] on icon "expand row" at bounding box center [149, 349] width 15 height 15
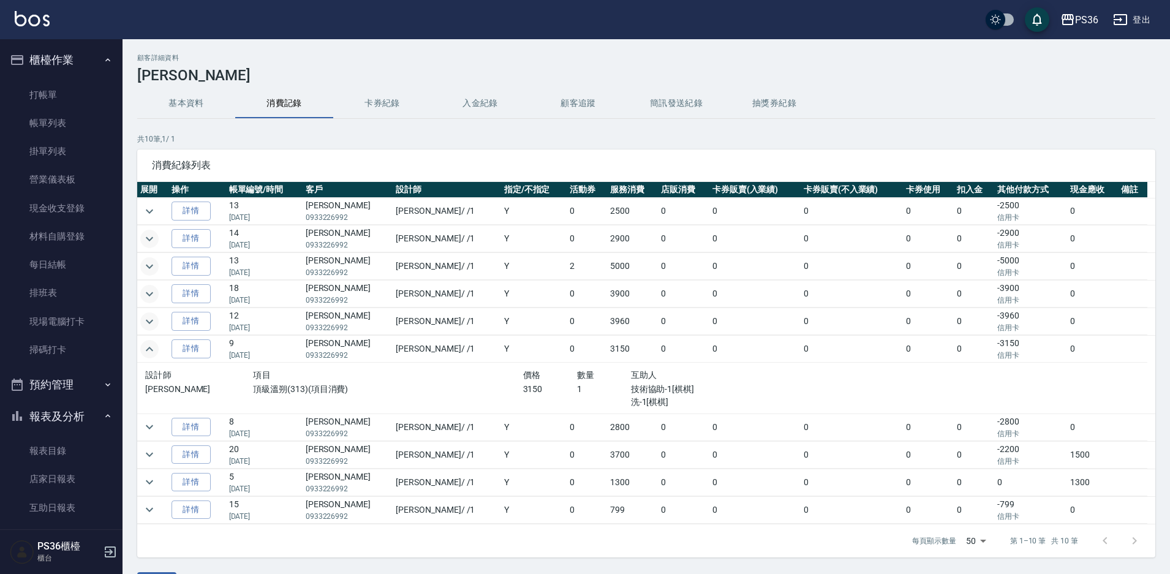
click at [150, 347] on icon "expand row" at bounding box center [149, 349] width 7 height 4
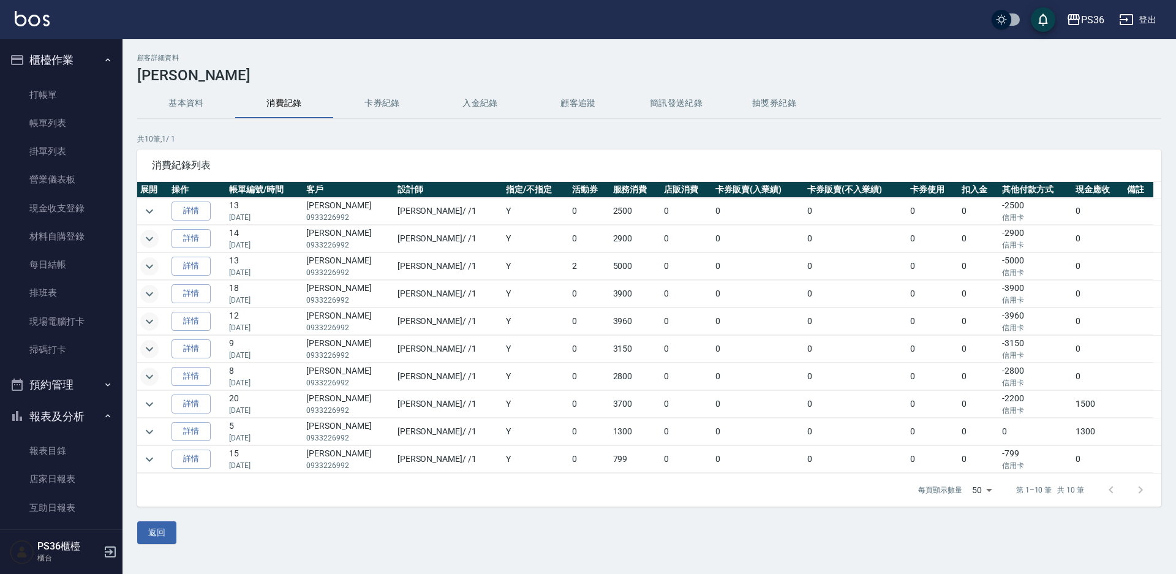
click at [147, 376] on icon "expand row" at bounding box center [149, 376] width 7 height 4
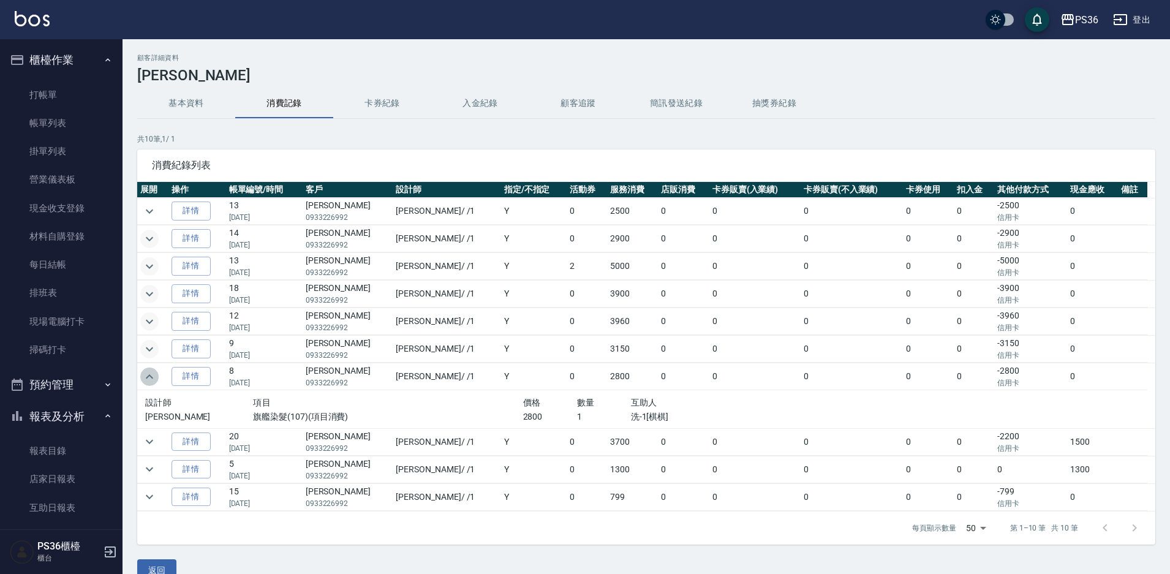
click at [147, 376] on icon "expand row" at bounding box center [149, 376] width 15 height 15
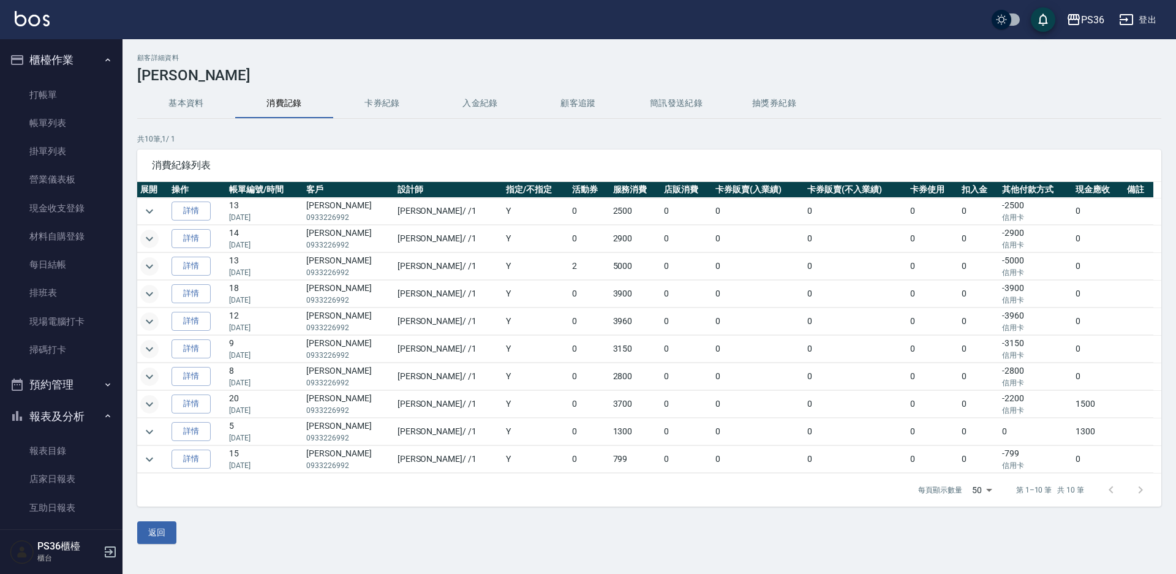
click at [149, 397] on icon "expand row" at bounding box center [149, 404] width 15 height 15
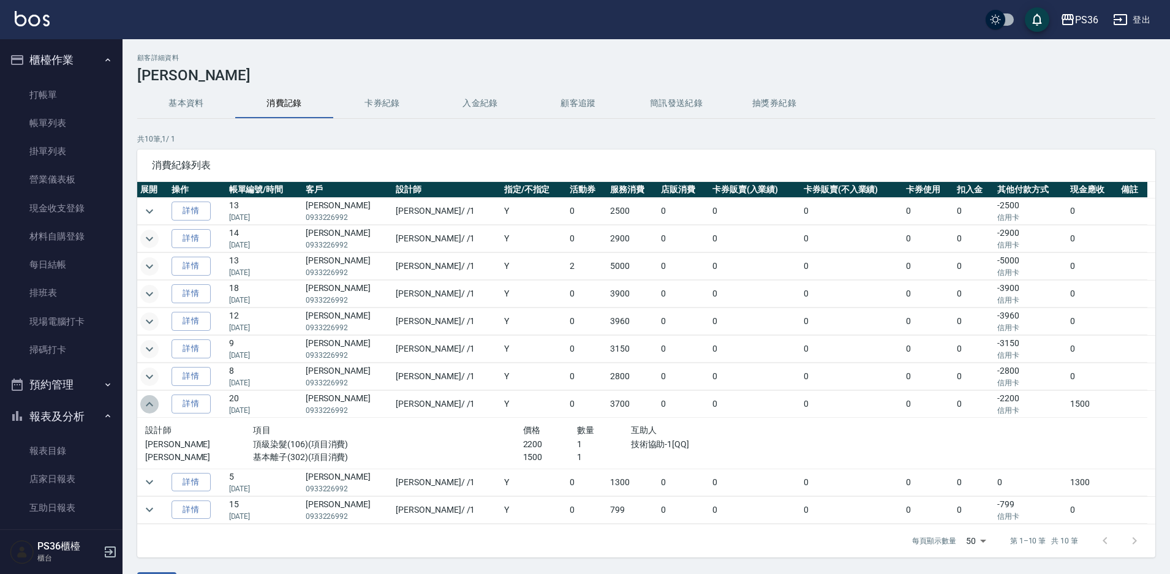
click at [148, 397] on icon "expand row" at bounding box center [149, 404] width 15 height 15
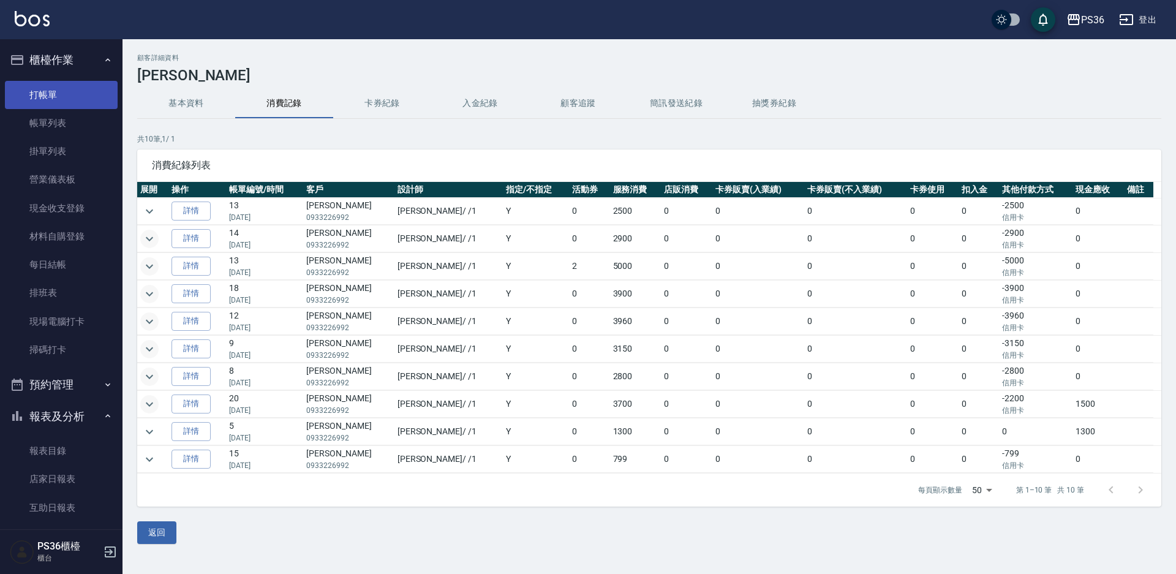
click at [53, 102] on link "打帳單" at bounding box center [61, 95] width 113 height 28
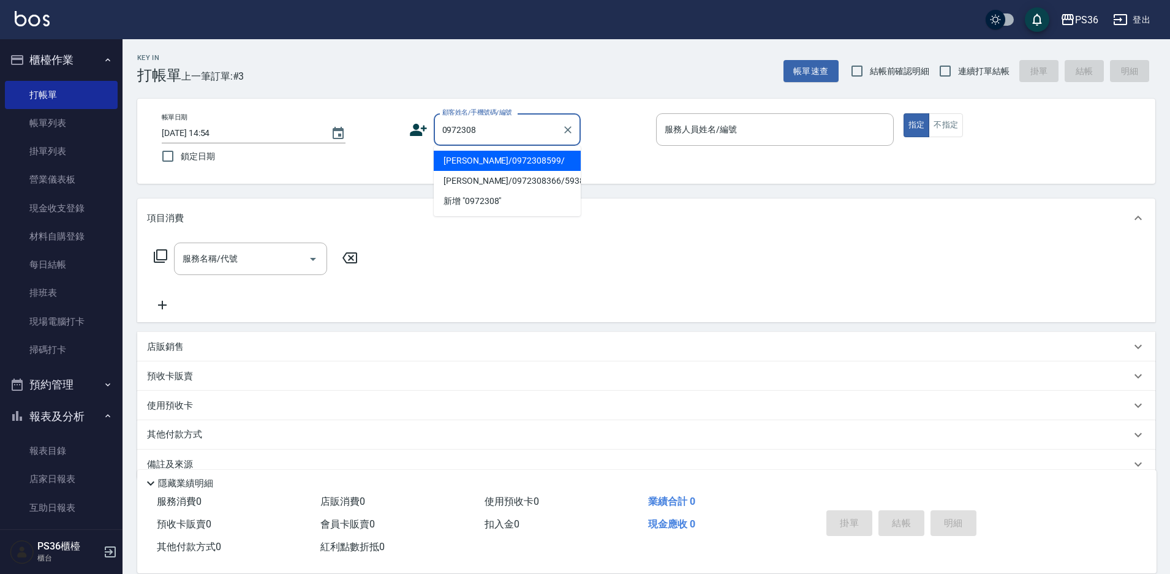
click at [496, 159] on li "[PERSON_NAME]/0972308599/" at bounding box center [507, 161] width 147 height 20
type input "[PERSON_NAME]/0972308599/"
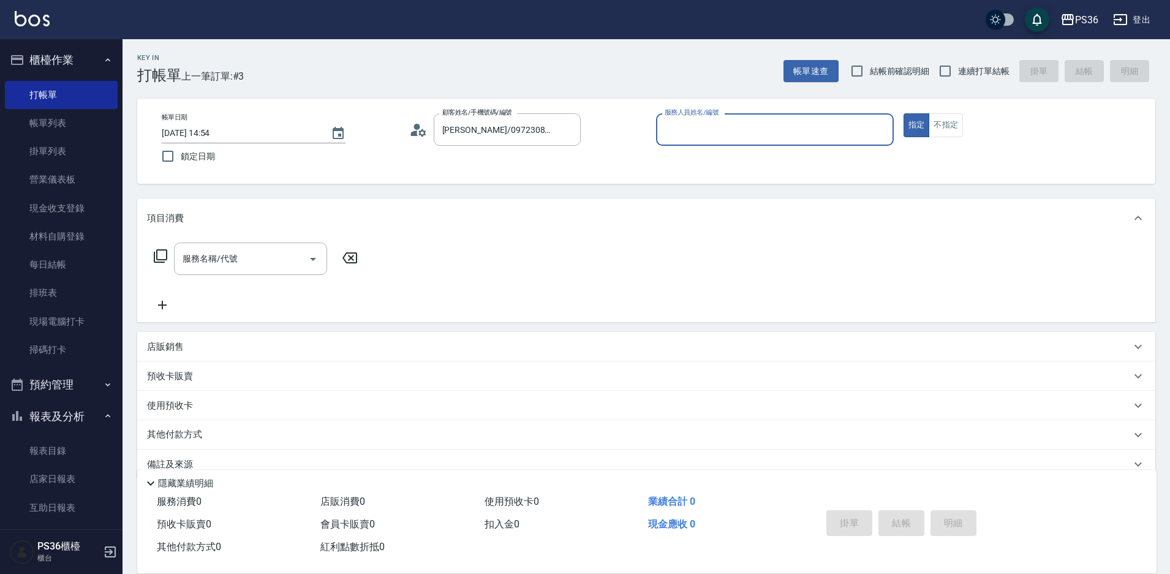
type input "Ruby-4"
click at [876, 131] on icon "Clear" at bounding box center [881, 130] width 12 height 12
type input "Miya-2"
type button "true"
click at [935, 129] on button "不指定" at bounding box center [946, 125] width 34 height 24
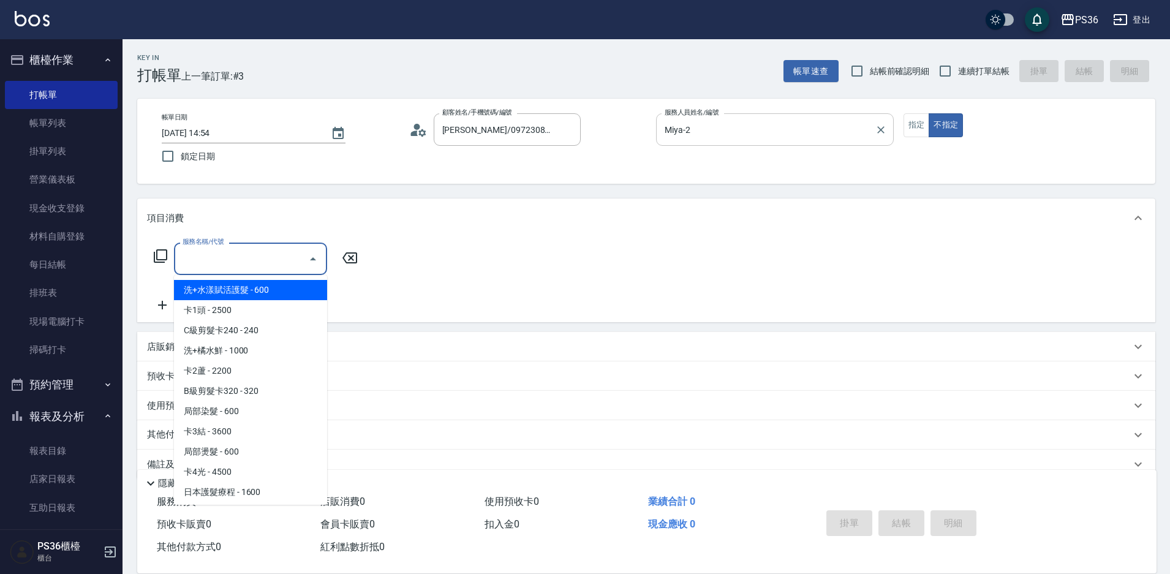
click at [243, 251] on input "服務名稱/代號" at bounding box center [242, 258] width 124 height 21
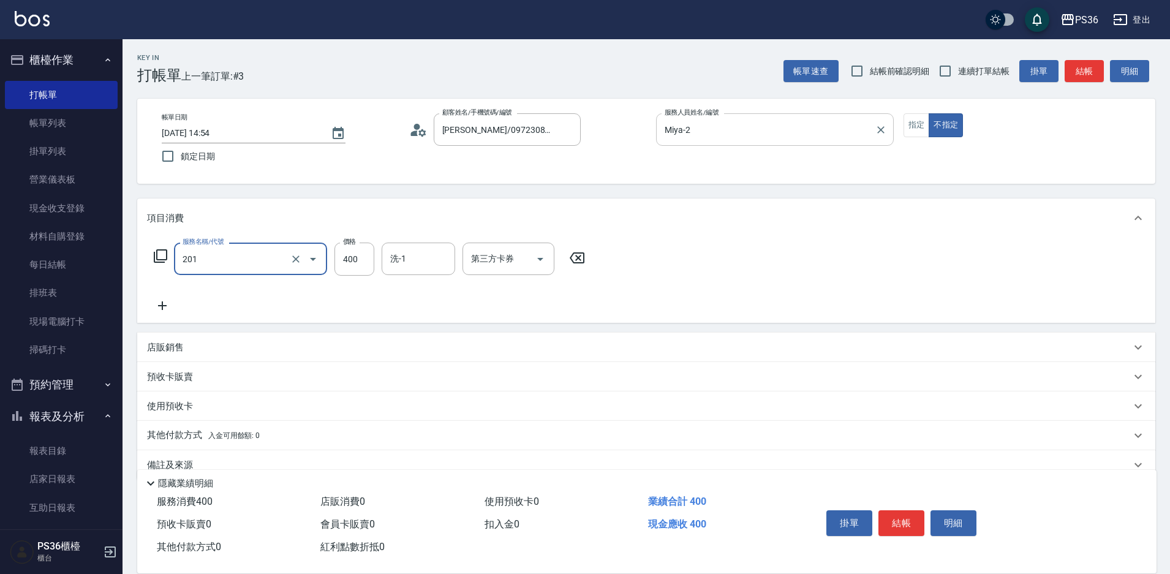
type input "C級洗剪(201)"
click at [884, 513] on button "結帳" at bounding box center [902, 523] width 46 height 26
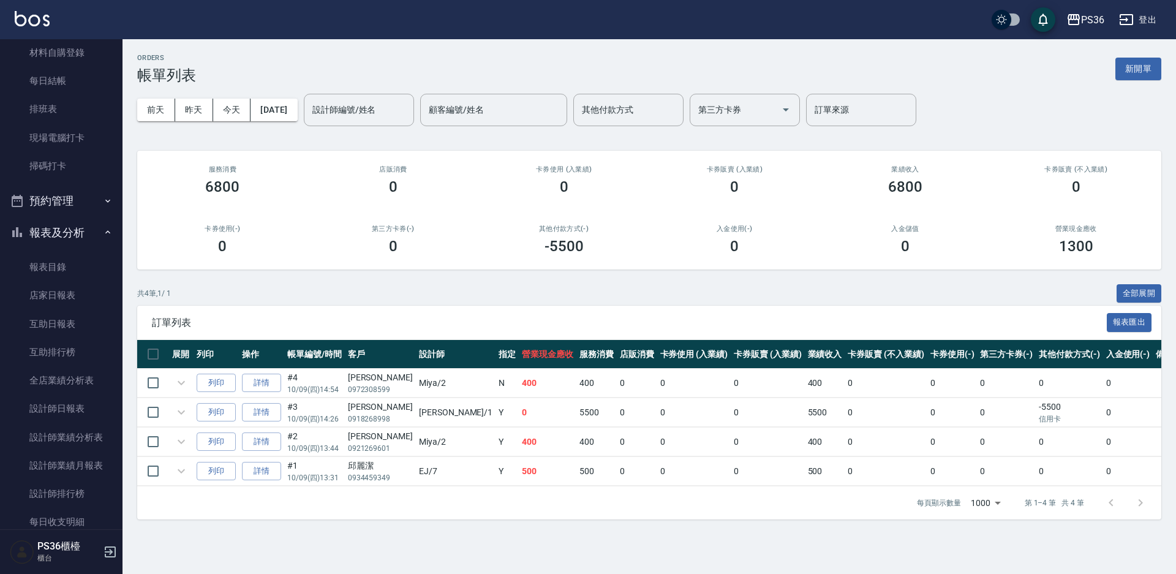
scroll to position [365, 0]
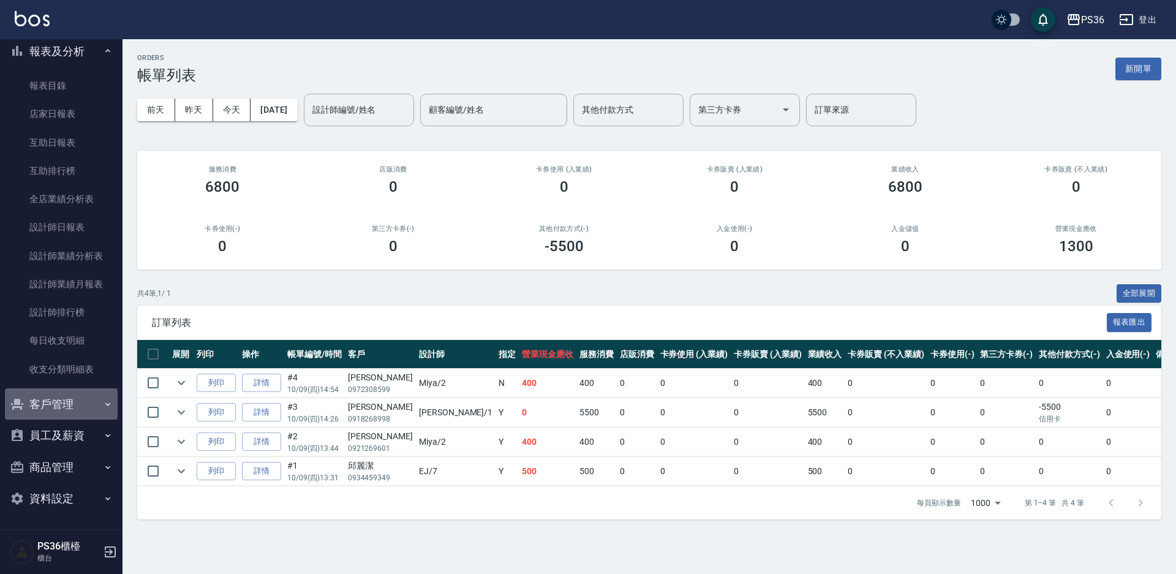
click at [70, 415] on button "客戶管理" at bounding box center [61, 404] width 113 height 32
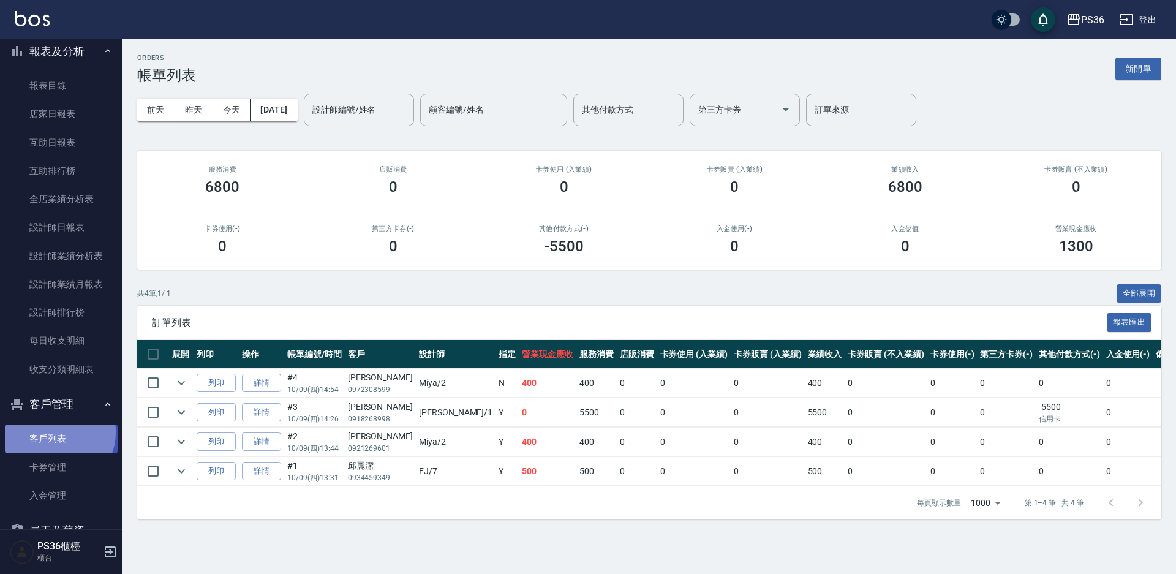
click at [55, 432] on link "客戶列表" at bounding box center [61, 439] width 113 height 28
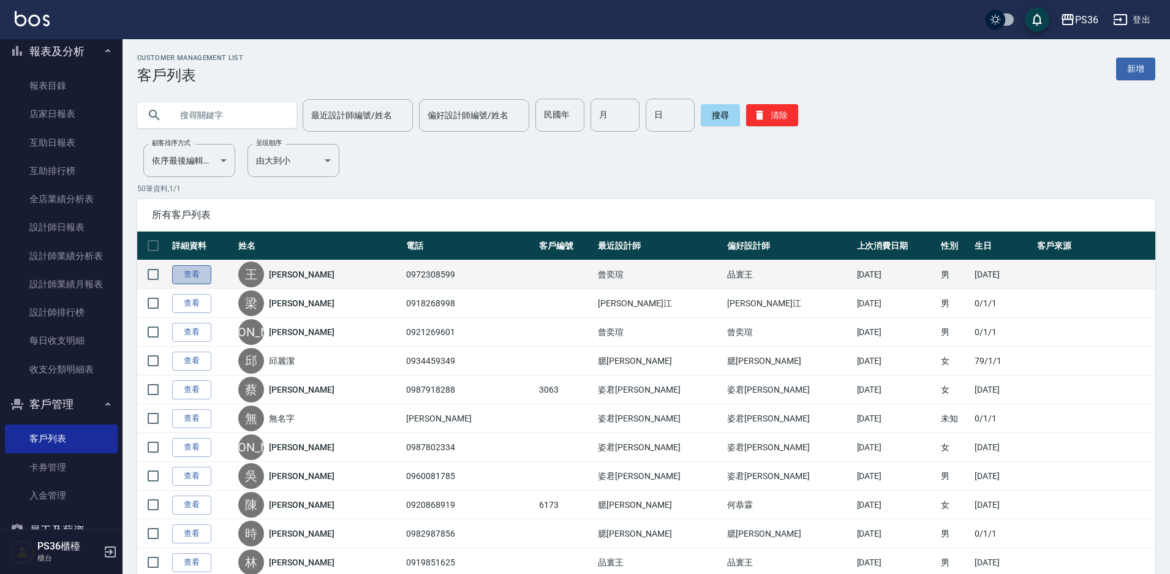
click at [184, 269] on link "查看" at bounding box center [191, 274] width 39 height 19
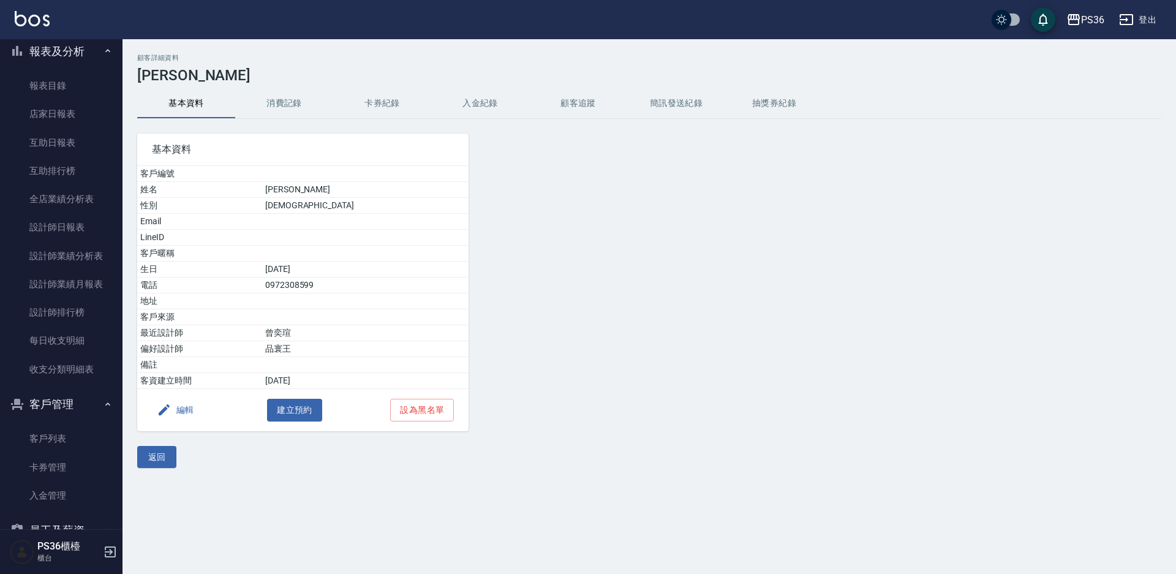
click at [294, 105] on button "消費記錄" at bounding box center [284, 103] width 98 height 29
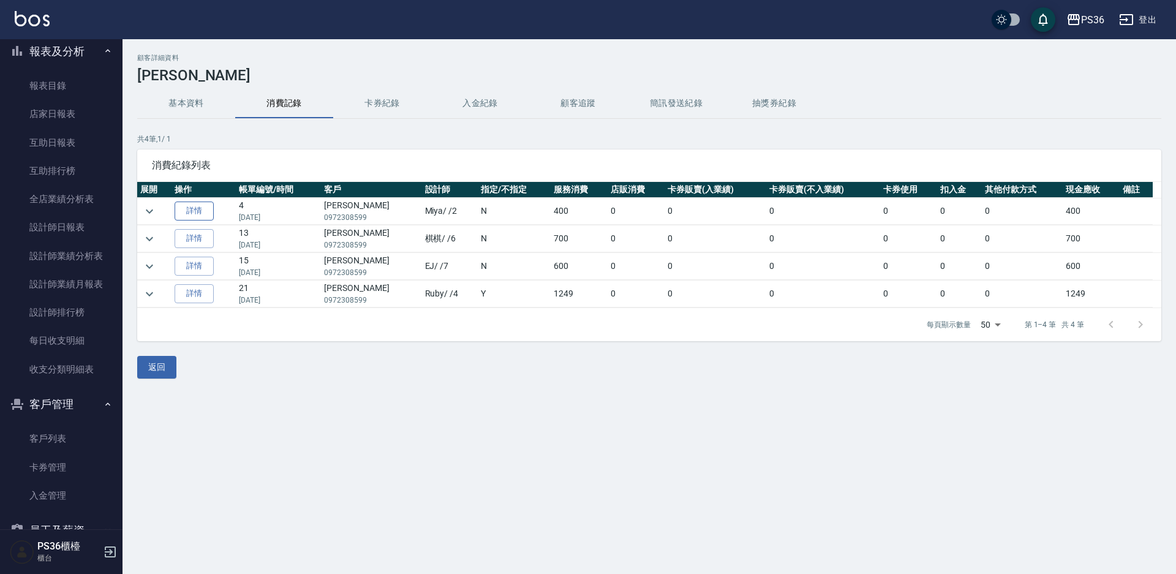
click at [197, 211] on link "詳情" at bounding box center [194, 211] width 39 height 19
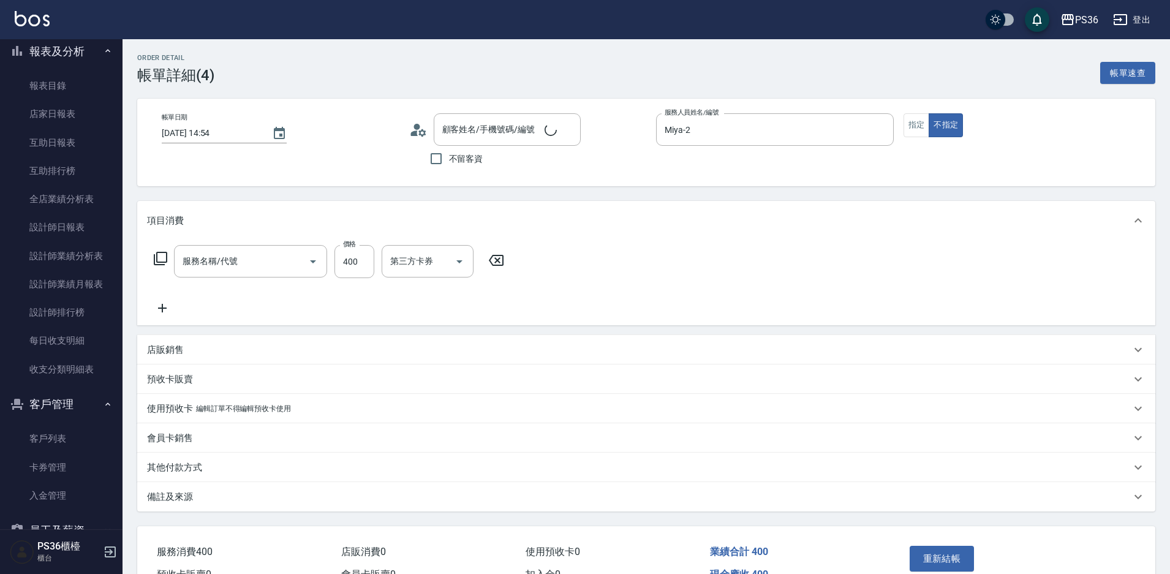
type input "[DATE] 14:54"
type input "Miya-2"
type input "C級洗剪(201)"
type input "[PERSON_NAME]/0972308599/"
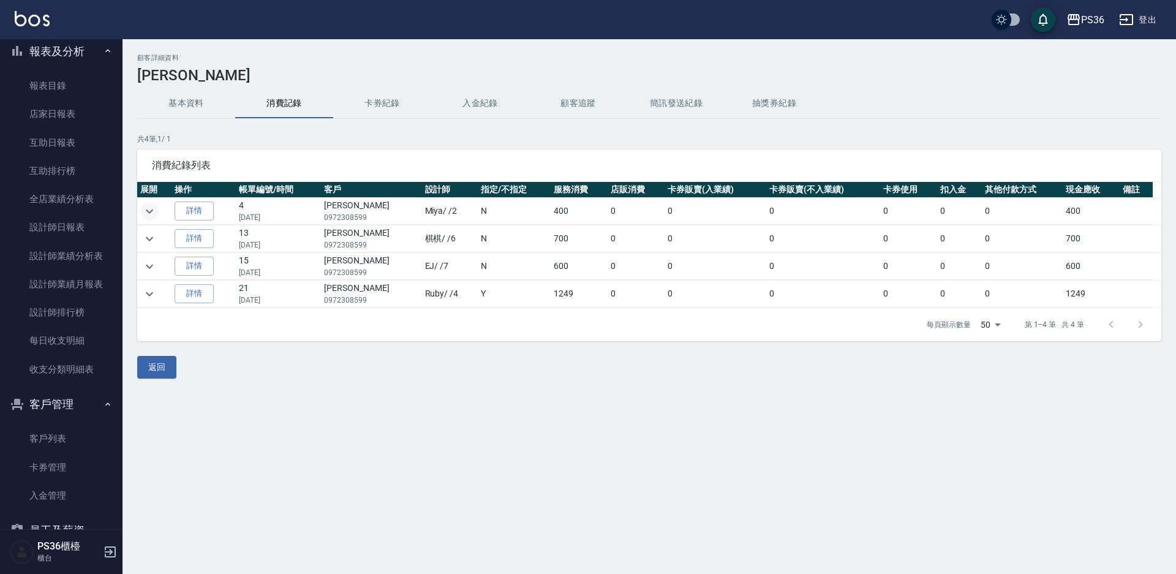
click at [153, 213] on icon "expand row" at bounding box center [149, 211] width 15 height 15
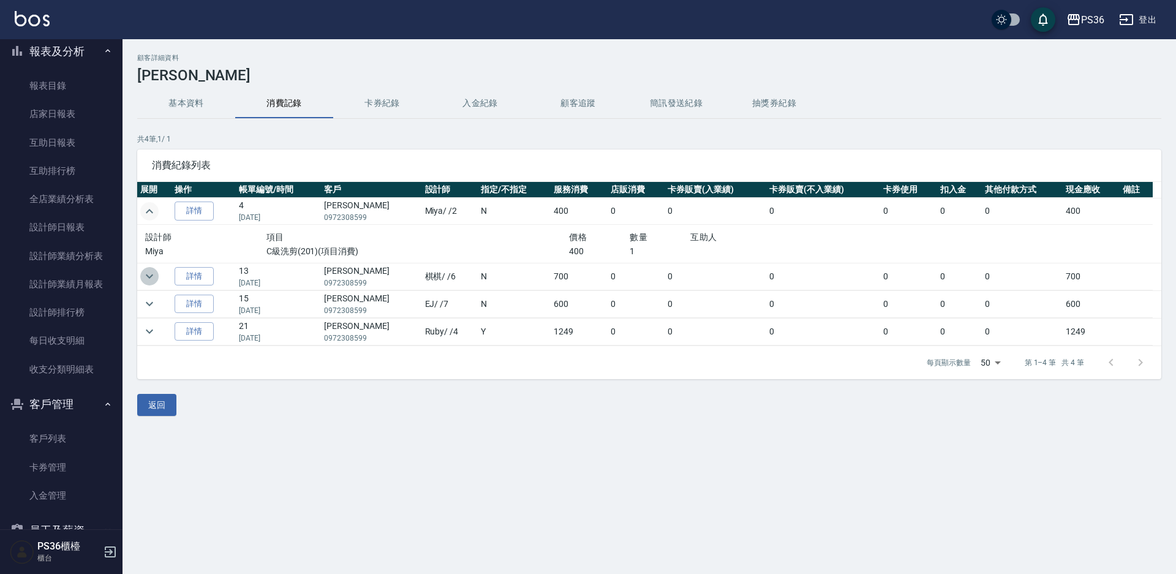
click at [145, 268] on button "expand row" at bounding box center [149, 276] width 18 height 18
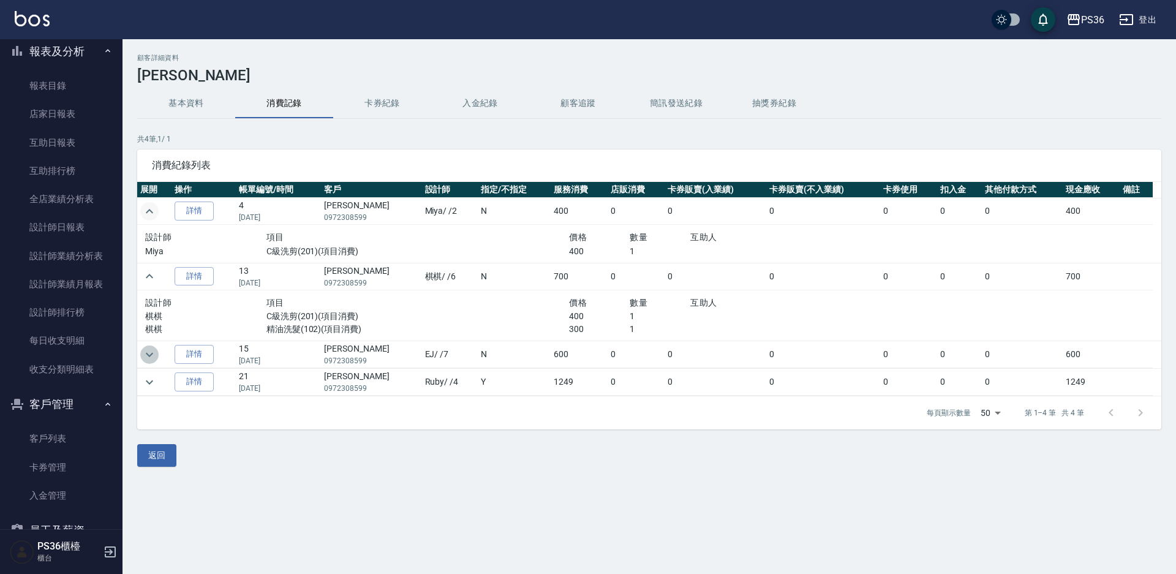
click at [150, 358] on icon "expand row" at bounding box center [149, 354] width 15 height 15
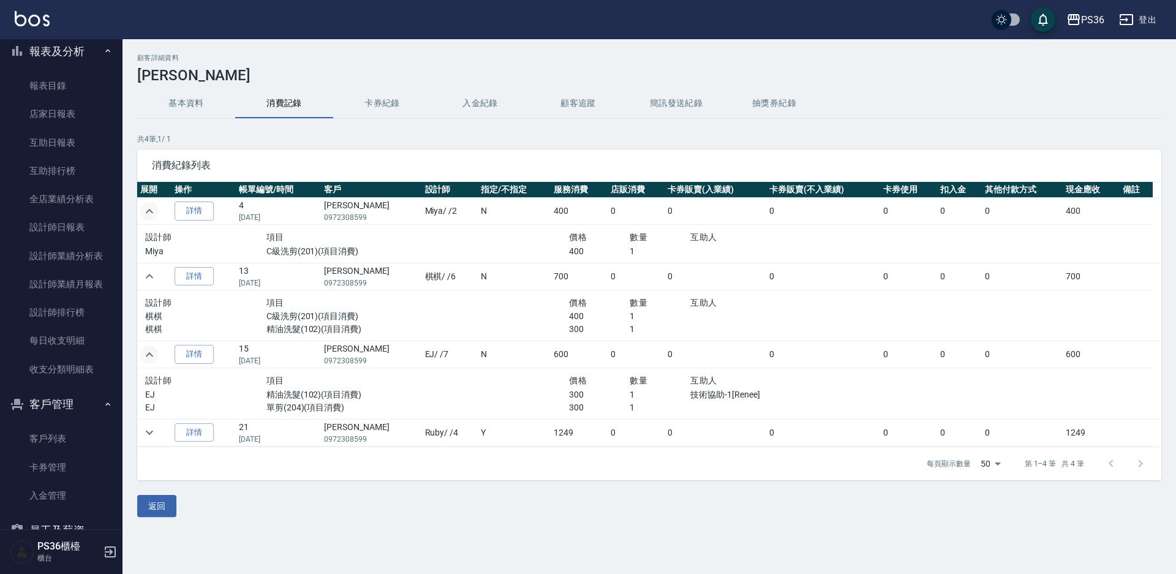
click at [159, 357] on td at bounding box center [154, 354] width 34 height 27
click at [154, 355] on icon "expand row" at bounding box center [149, 354] width 15 height 15
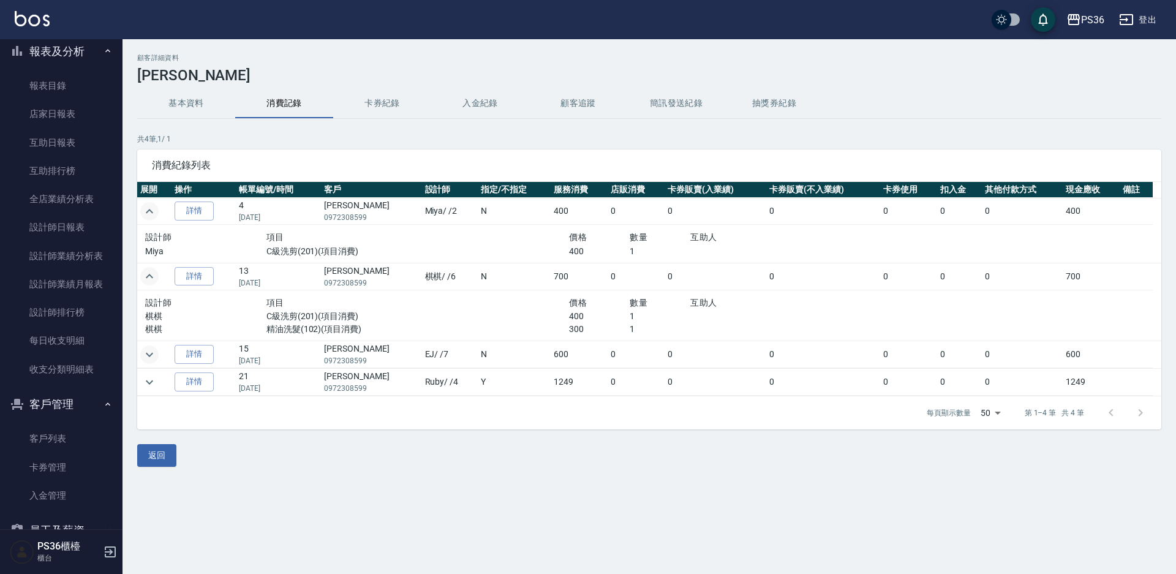
click at [148, 276] on icon "expand row" at bounding box center [149, 276] width 7 height 4
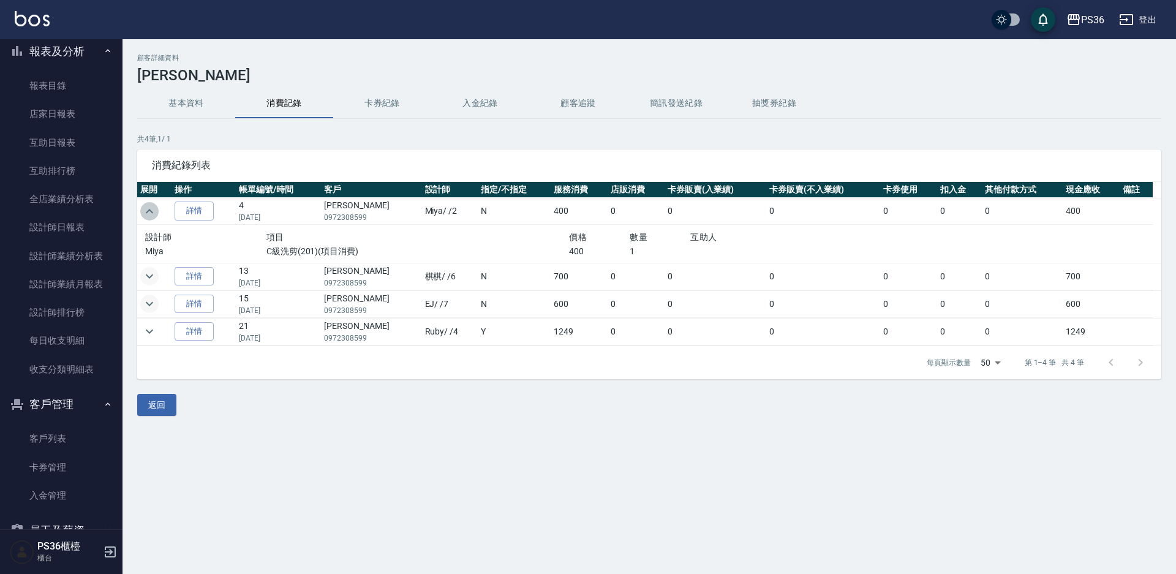
click at [147, 212] on icon "expand row" at bounding box center [149, 211] width 7 height 4
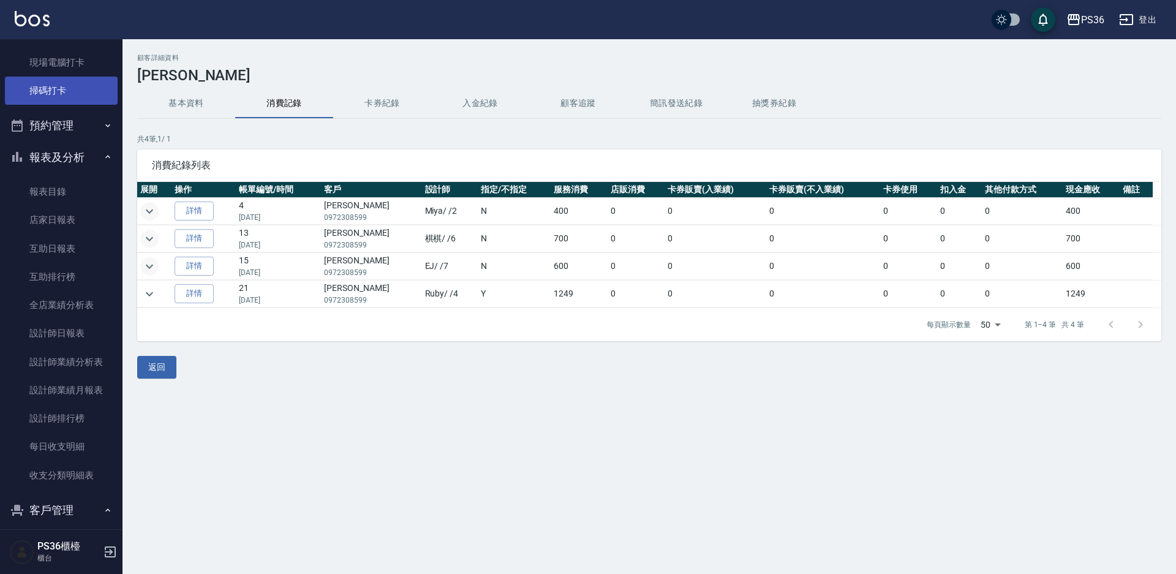
scroll to position [243, 0]
